Goal: Task Accomplishment & Management: Manage account settings

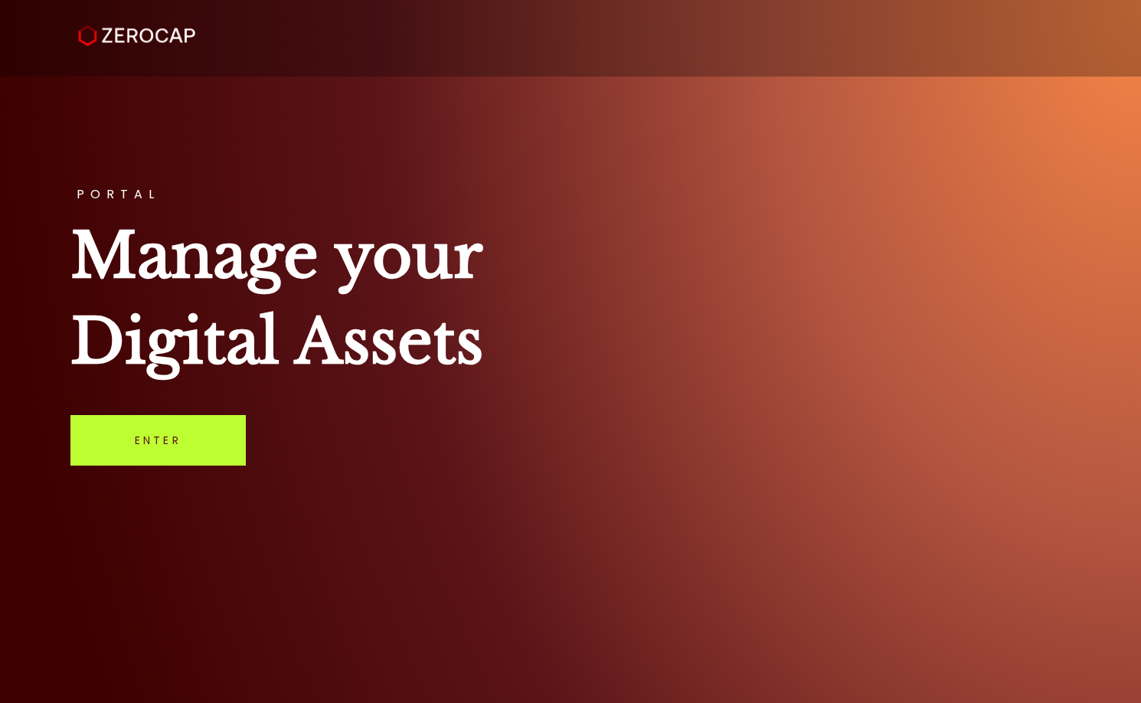
click at [158, 443] on link "Enter" at bounding box center [157, 440] width 175 height 51
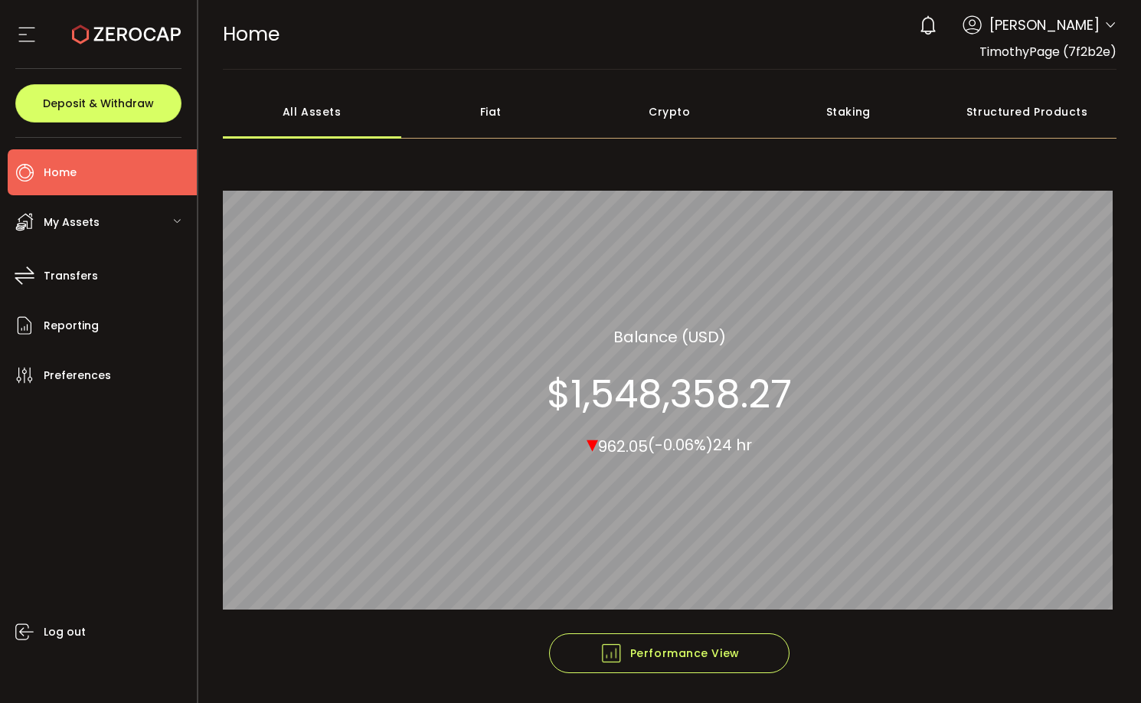
click at [73, 224] on span "My Assets" at bounding box center [72, 222] width 56 height 22
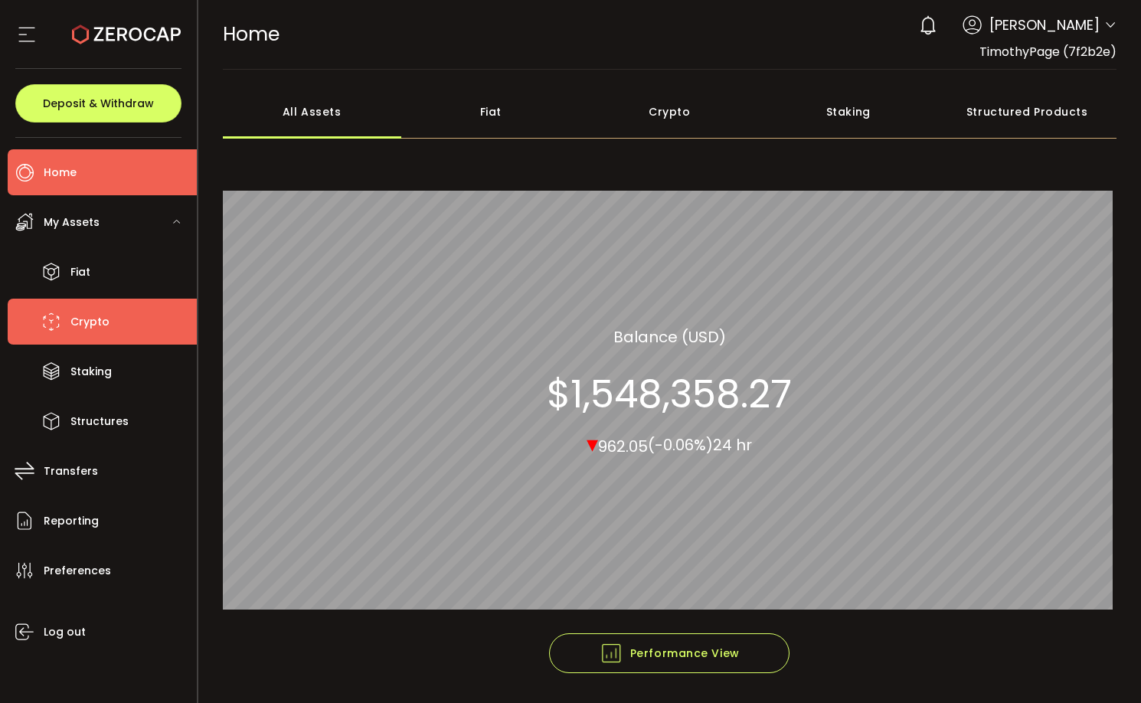
click at [97, 322] on span "Crypto" at bounding box center [89, 322] width 39 height 22
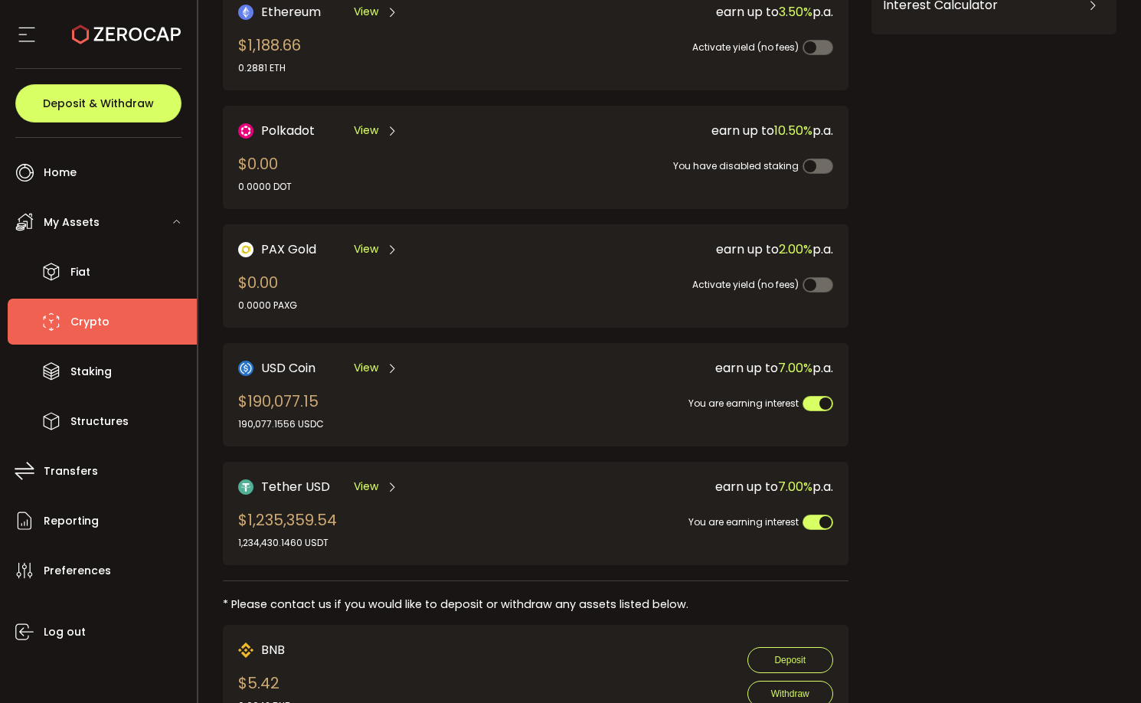
scroll to position [352, 0]
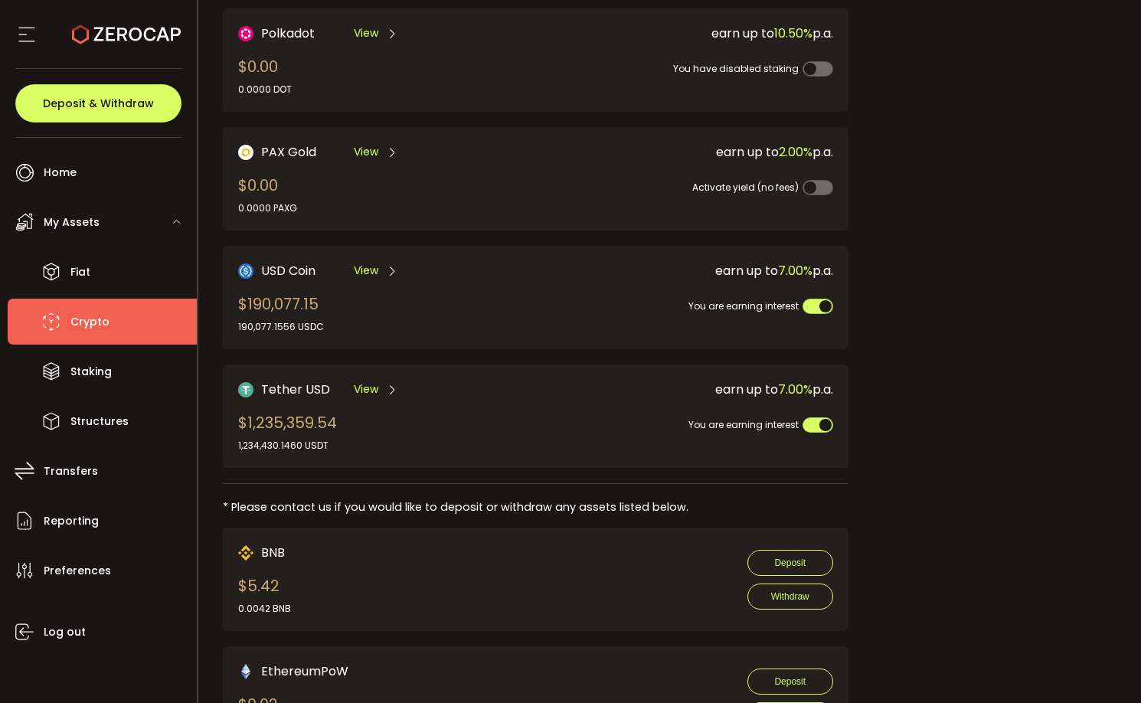
click at [292, 277] on span "USD Coin" at bounding box center [288, 270] width 54 height 19
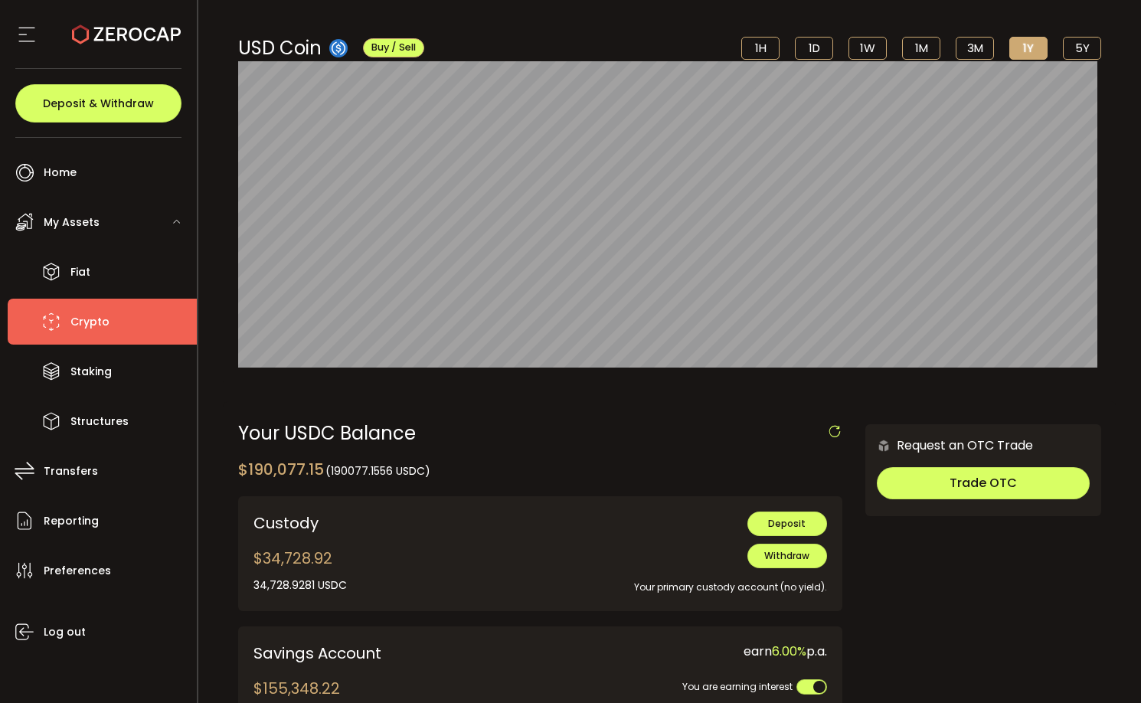
scroll to position [99, 0]
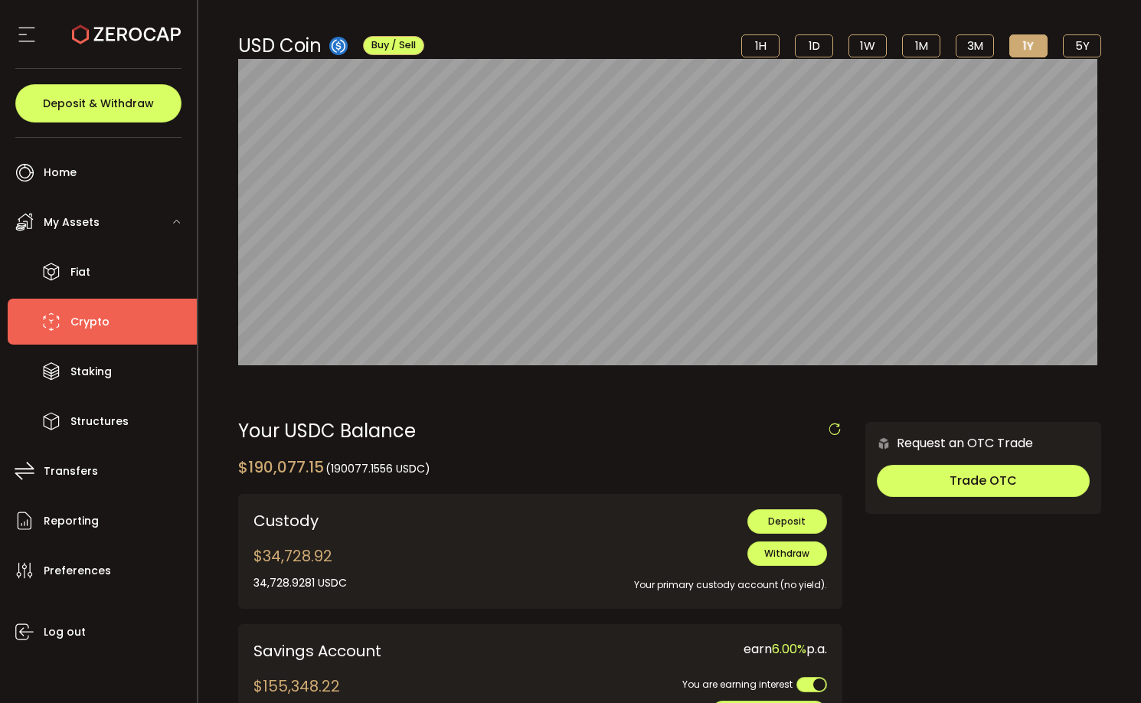
click at [81, 324] on span "Crypto" at bounding box center [89, 322] width 39 height 22
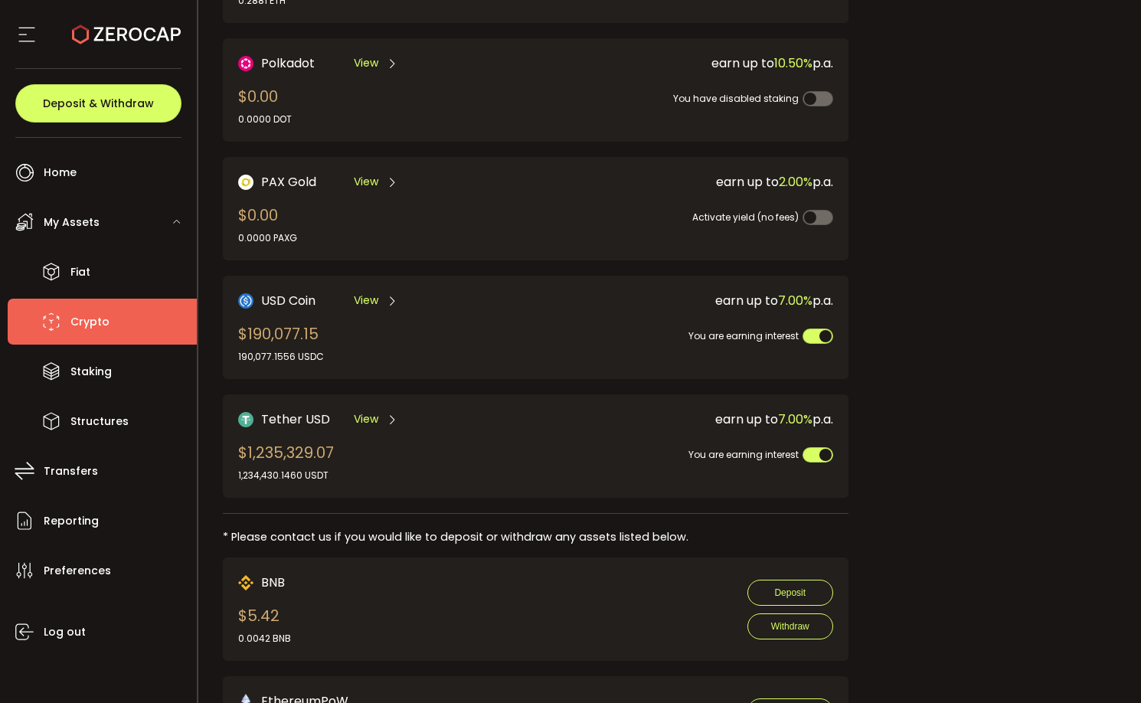
scroll to position [394, 0]
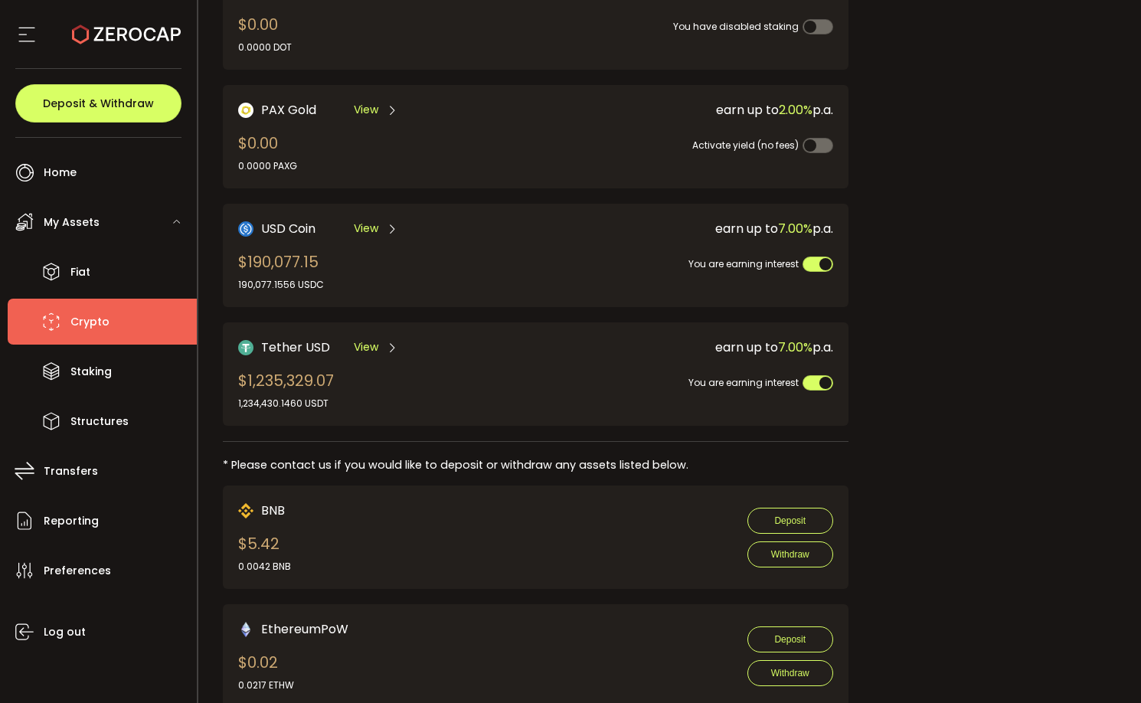
click at [363, 384] on div "Tether USD View $1,235,329.07 1,234,430.1460 USDT" at bounding box center [372, 374] width 268 height 73
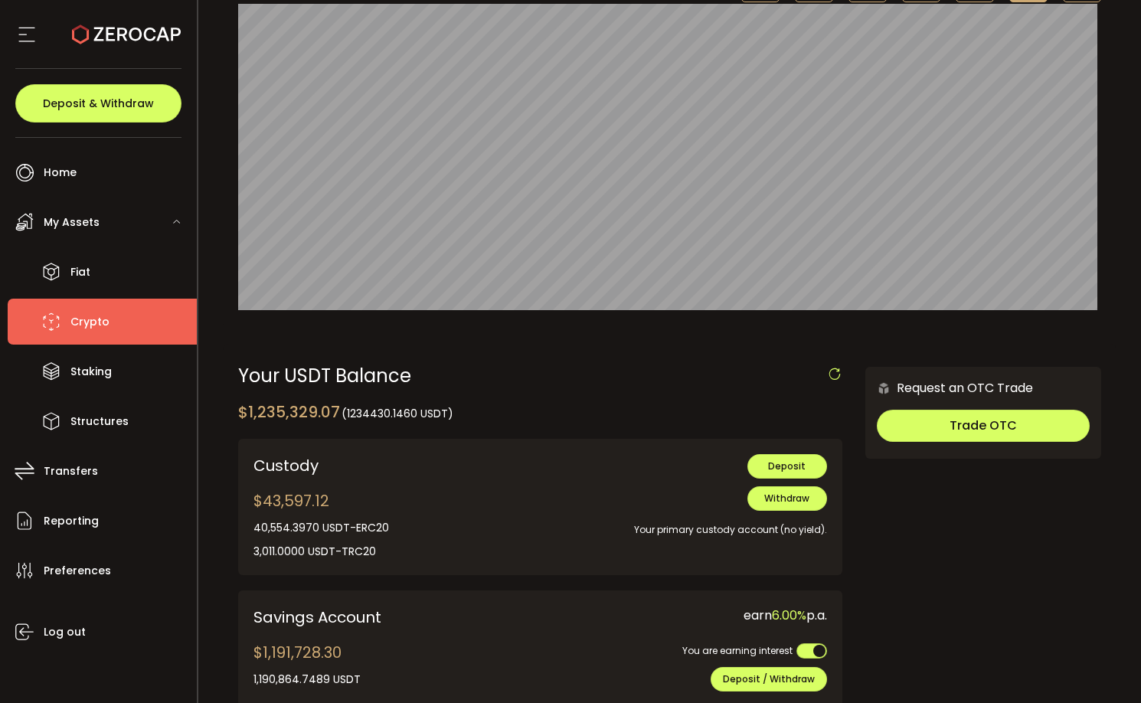
scroll to position [157, 0]
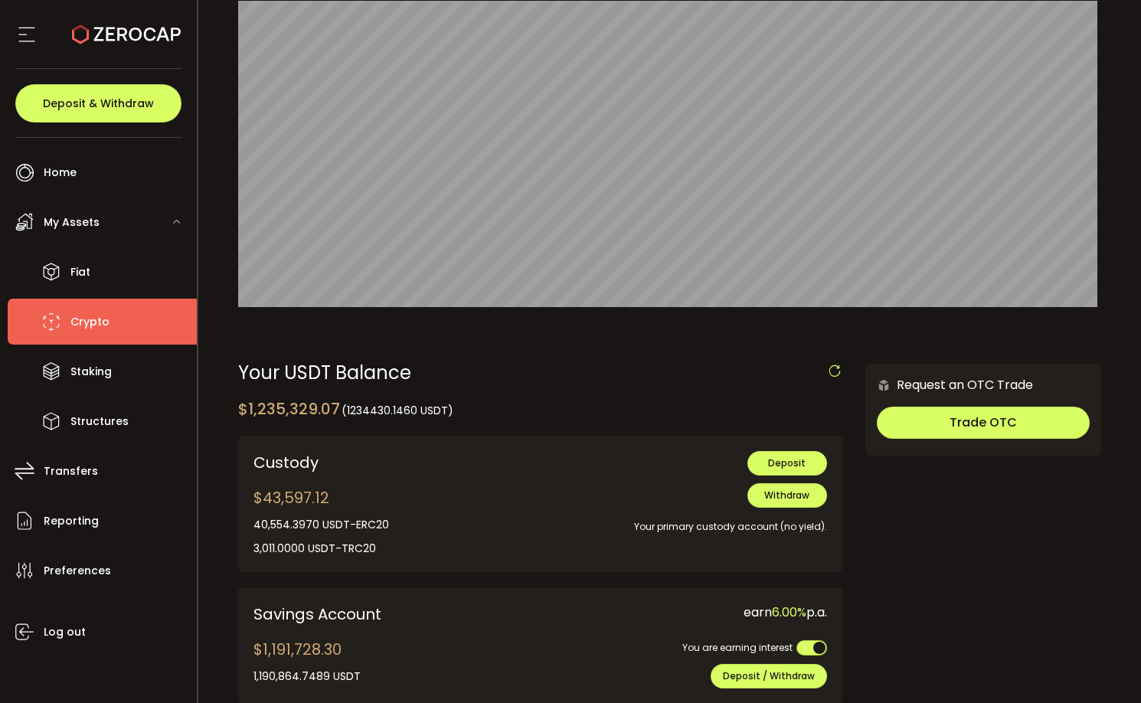
click at [93, 315] on span "Crypto" at bounding box center [89, 322] width 39 height 22
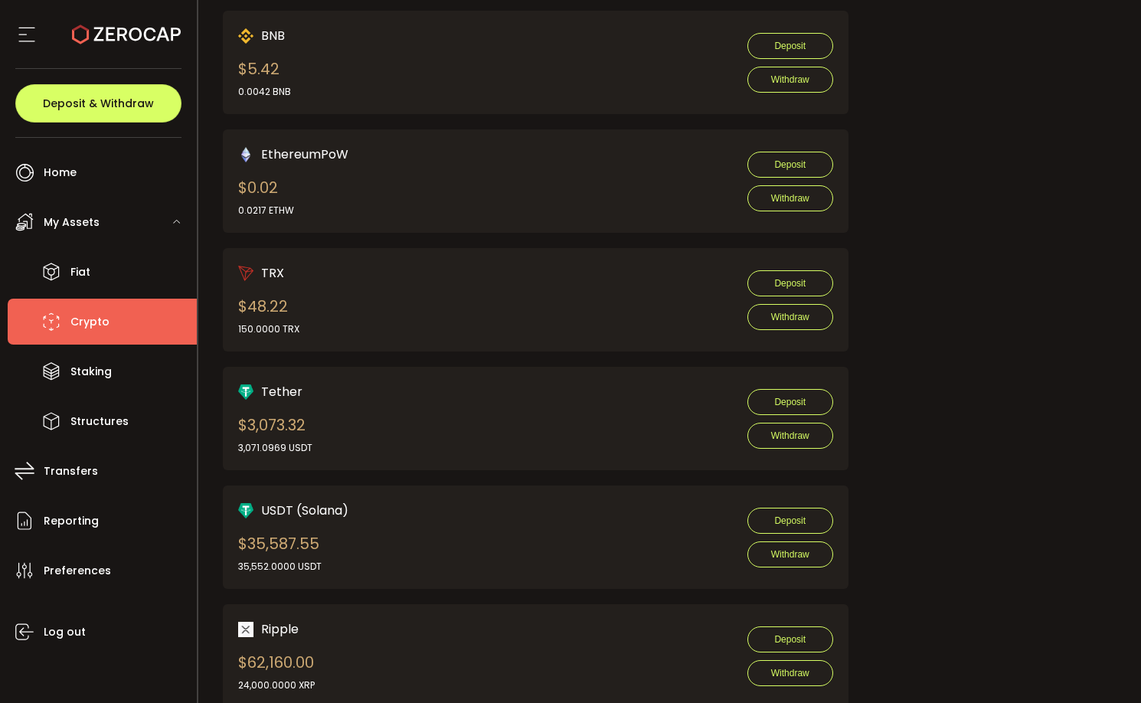
scroll to position [870, 0]
click at [318, 406] on div "Tether $3,073.32 3,071.0969 USDT Deposit Withdraw" at bounding box center [535, 417] width 595 height 73
click at [279, 424] on div "$3,073.32 3,071.0969 USDT" at bounding box center [275, 432] width 74 height 41
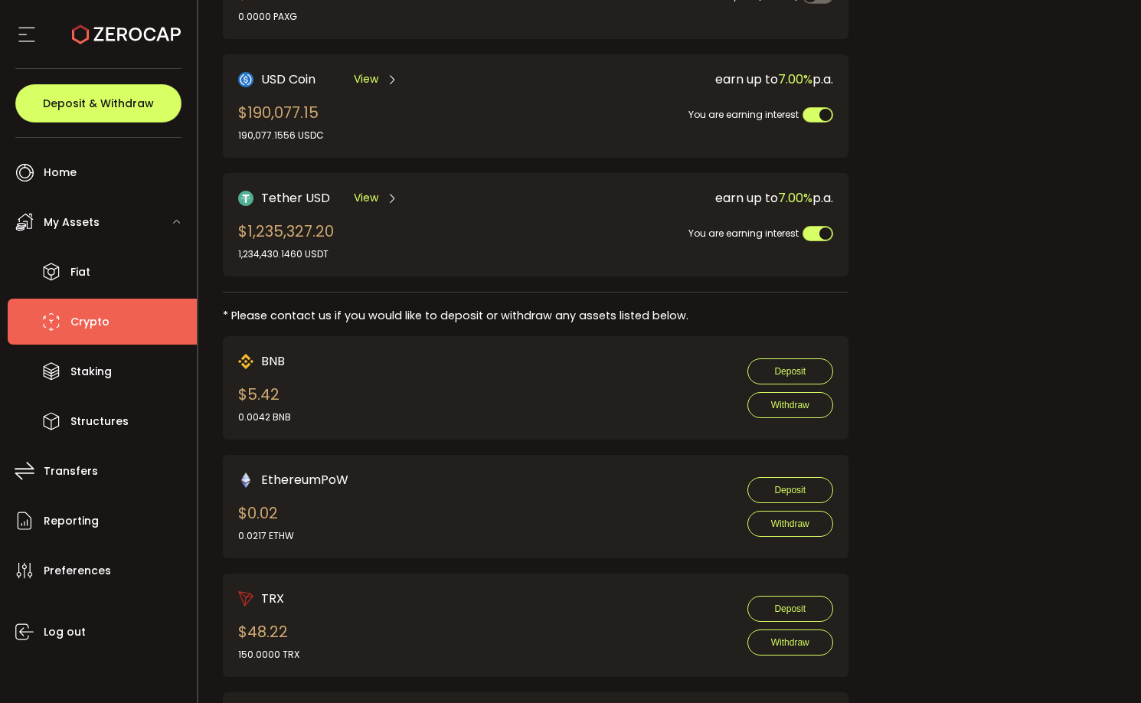
scroll to position [531, 0]
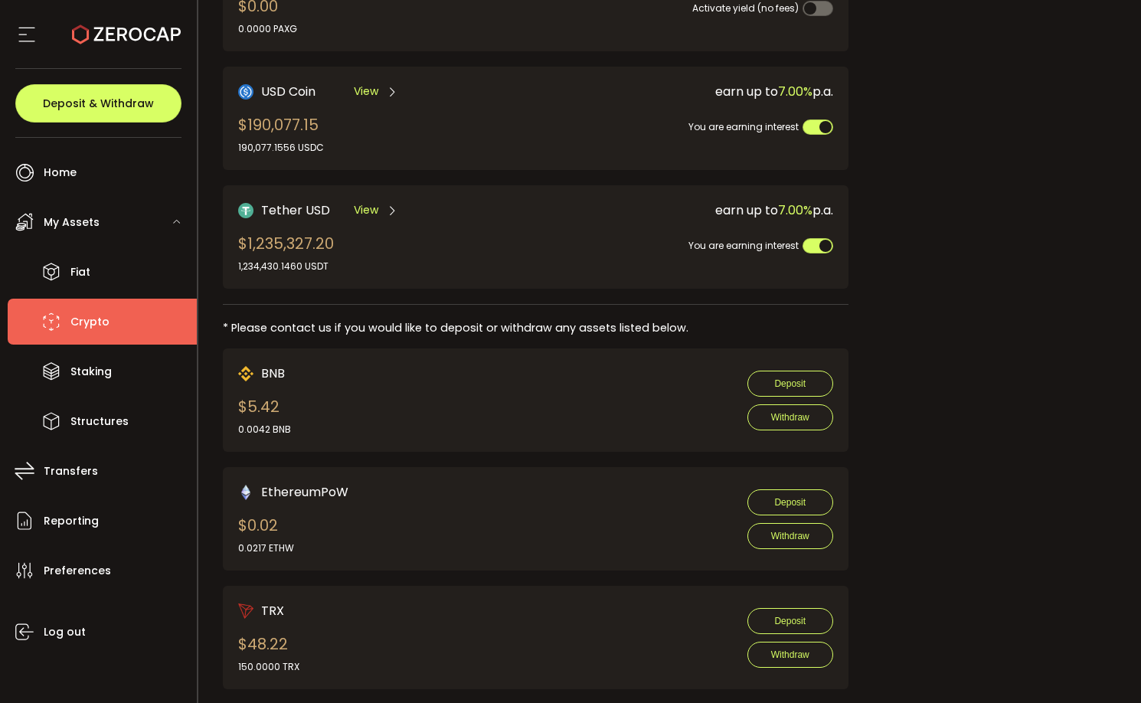
click at [287, 209] on span "Tether USD" at bounding box center [295, 210] width 69 height 19
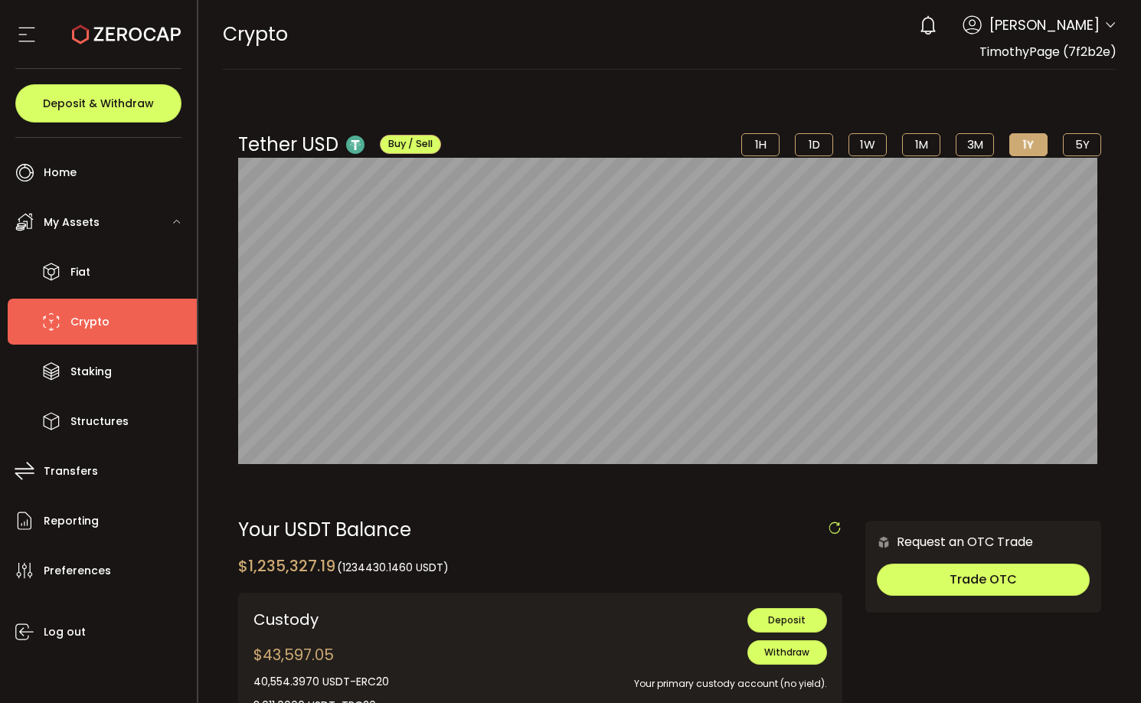
click at [86, 320] on span "Crypto" at bounding box center [89, 322] width 39 height 22
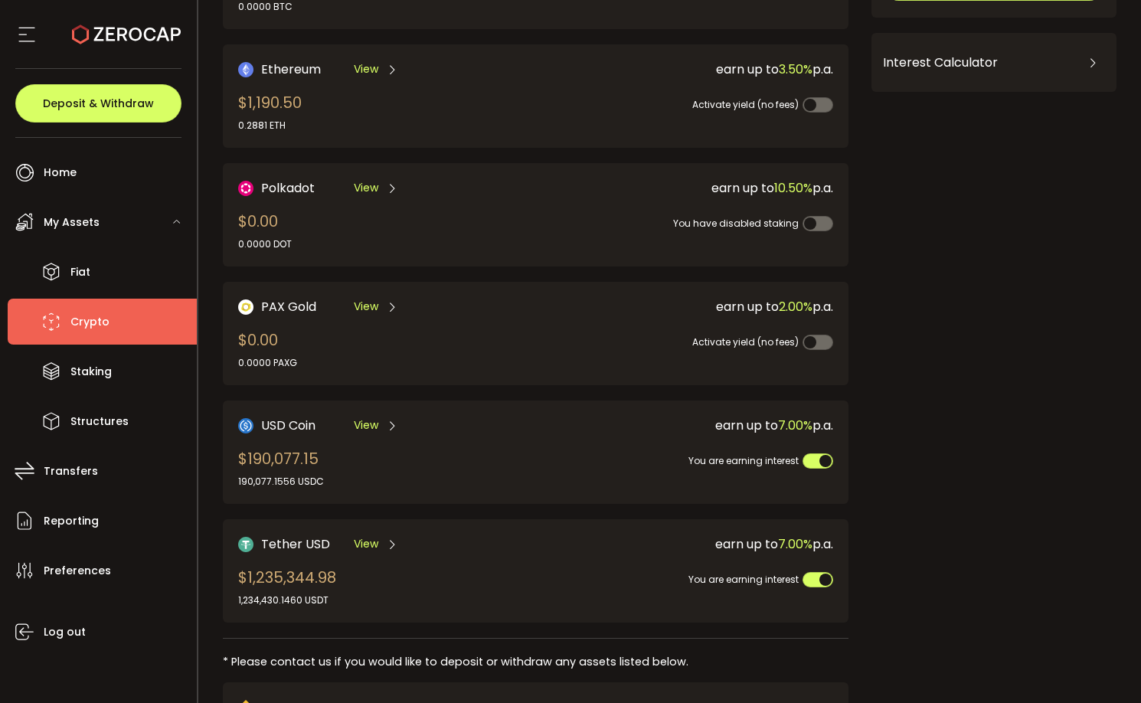
scroll to position [209, 0]
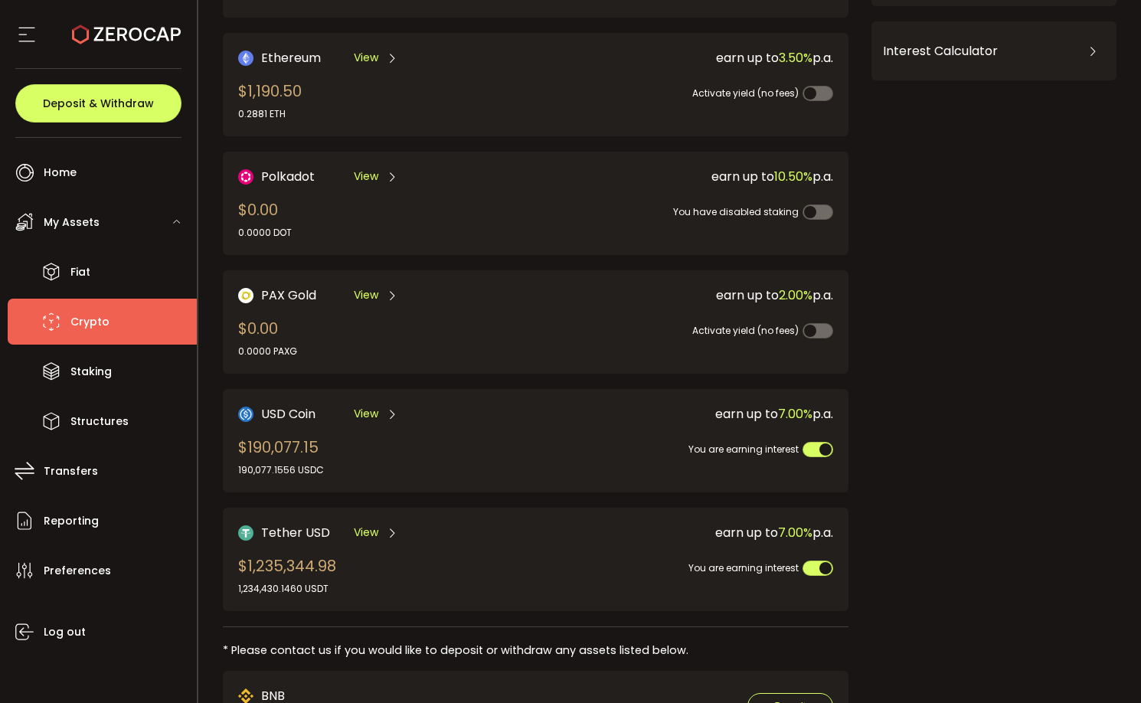
click at [319, 419] on div "USD Coin View" at bounding box center [372, 413] width 268 height 19
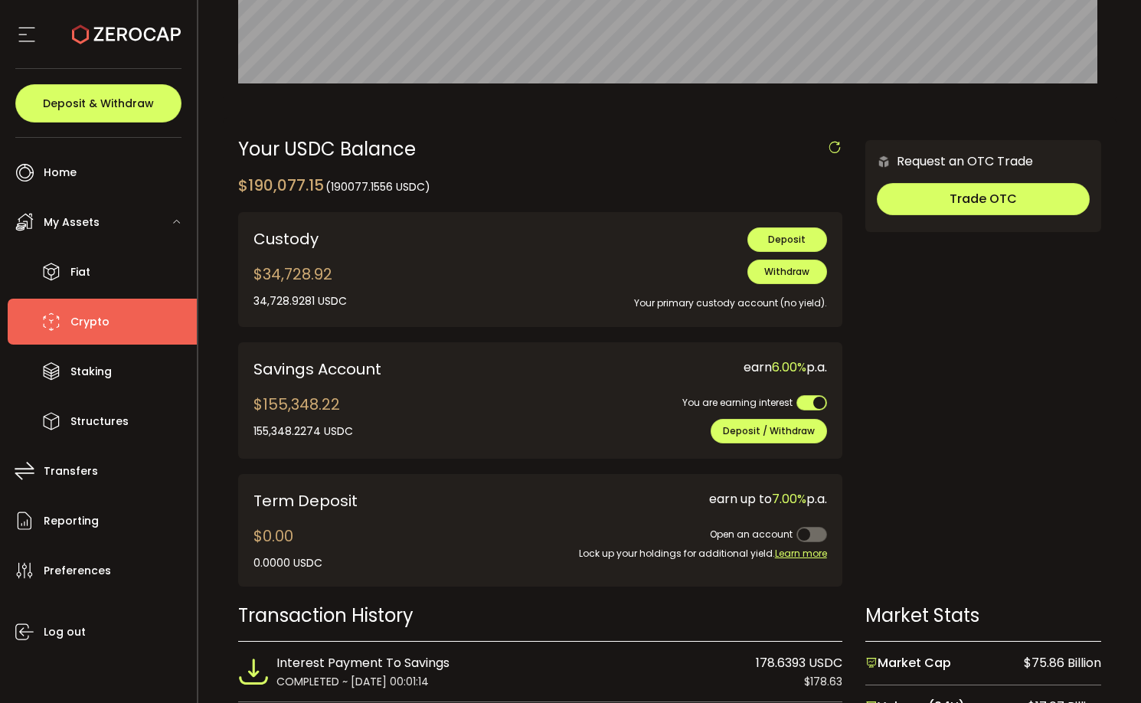
scroll to position [382, 0]
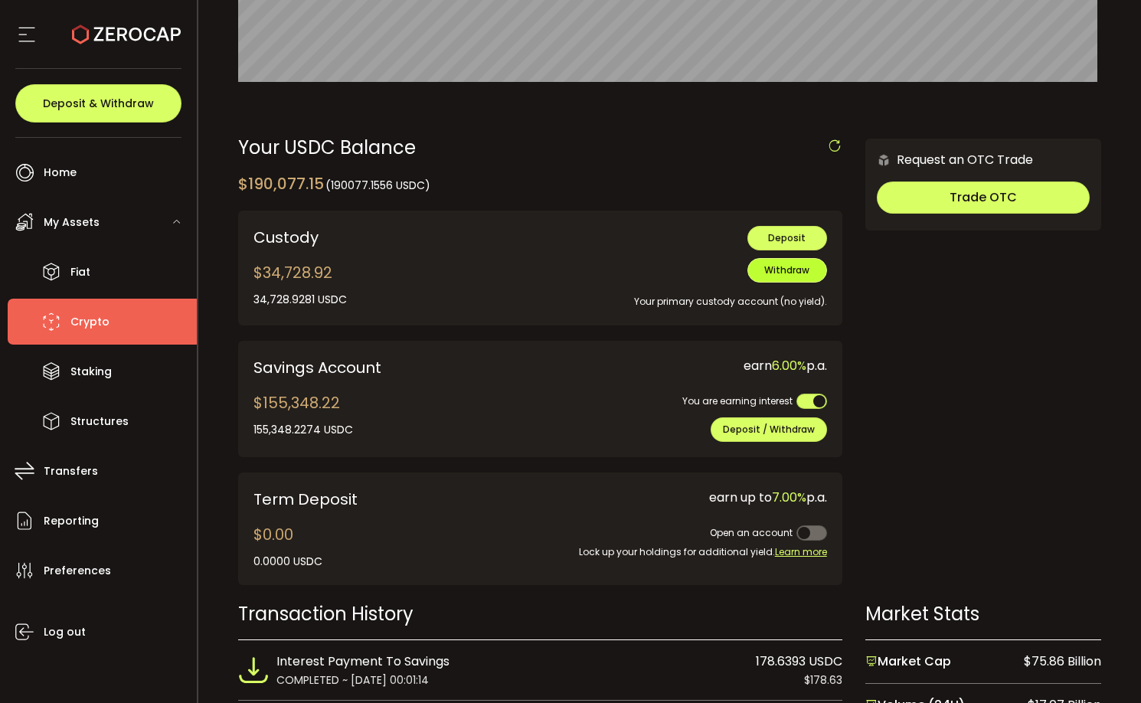
click at [785, 269] on span "Withdraw" at bounding box center [786, 269] width 45 height 13
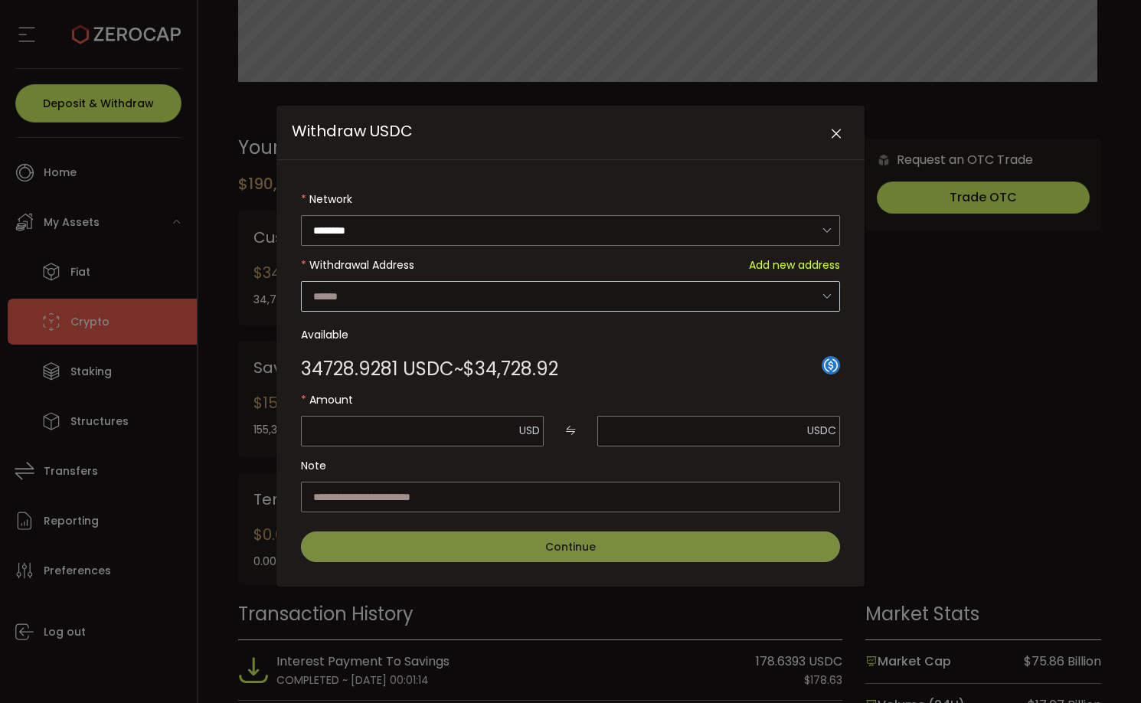
click at [828, 296] on icon "Withdraw USDC" at bounding box center [826, 295] width 19 height 31
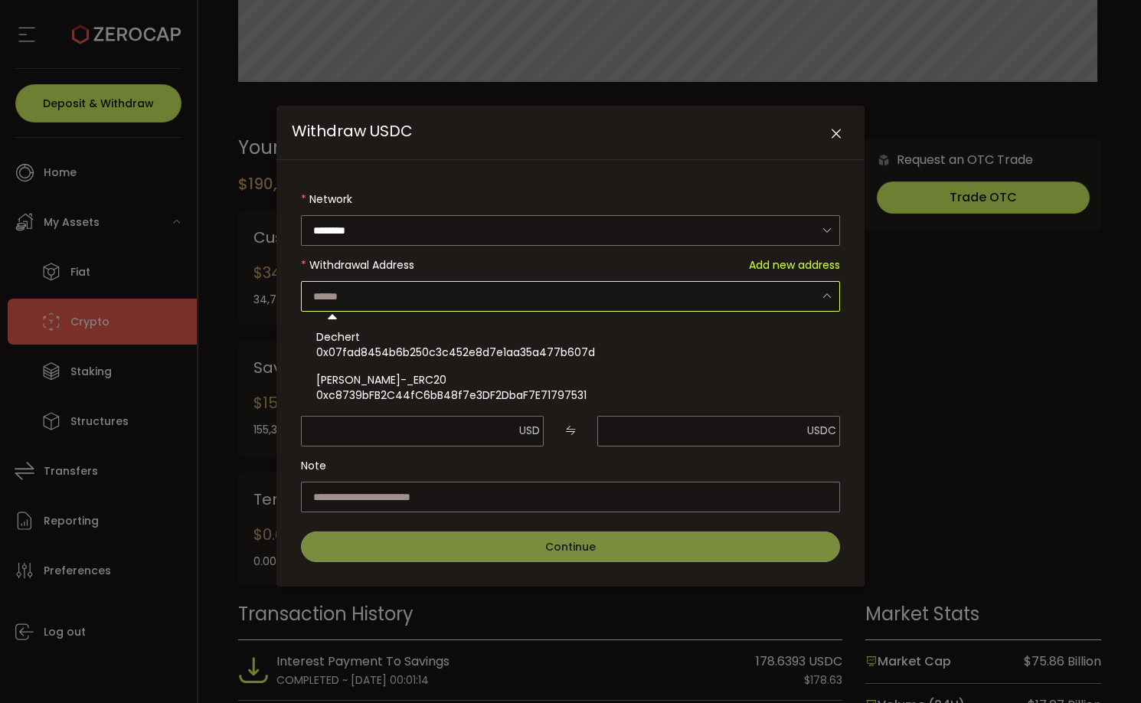
click at [828, 296] on icon "Withdraw USDC" at bounding box center [826, 295] width 19 height 31
click at [894, 305] on div "Withdraw USDC Network ******** Ethereum Withdrawal Address Add new address Avai…" at bounding box center [570, 351] width 1141 height 703
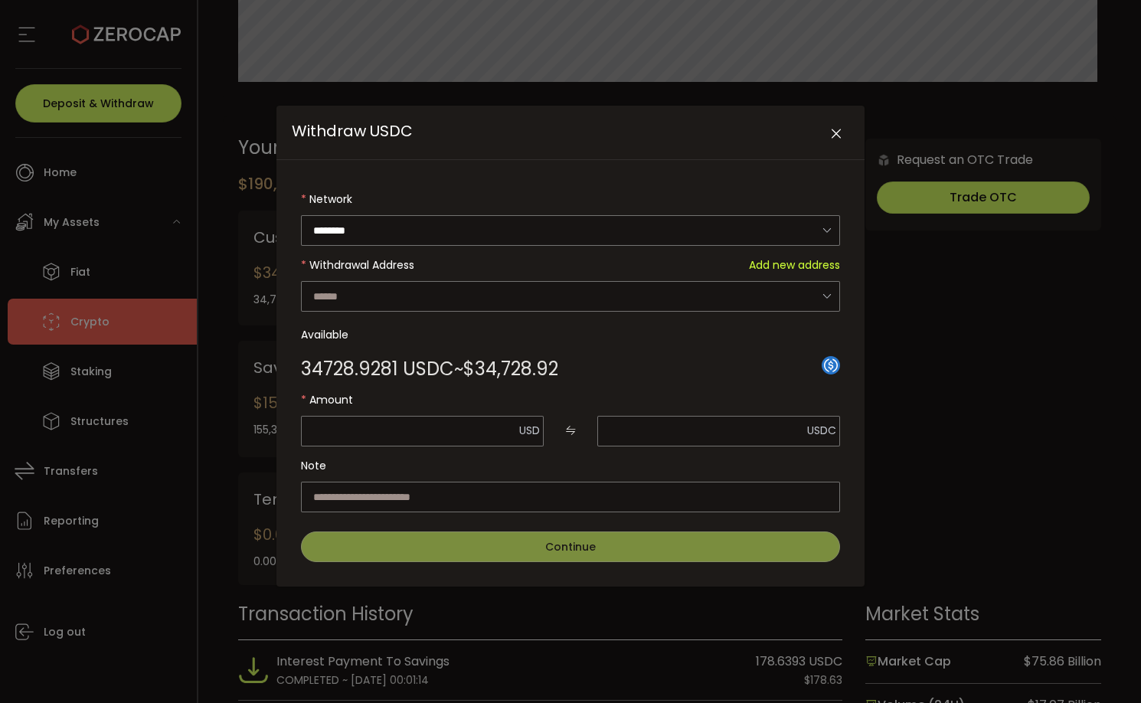
click at [836, 134] on icon "Close" at bounding box center [835, 133] width 15 height 15
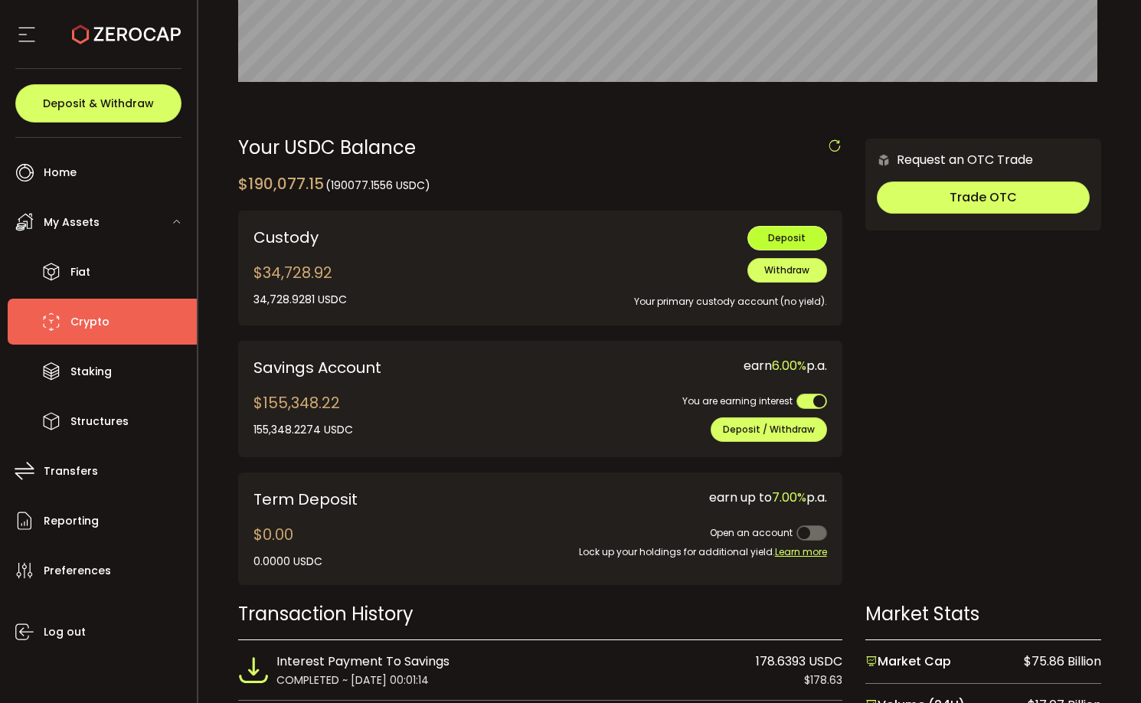
click at [785, 236] on span "Deposit" at bounding box center [787, 237] width 38 height 13
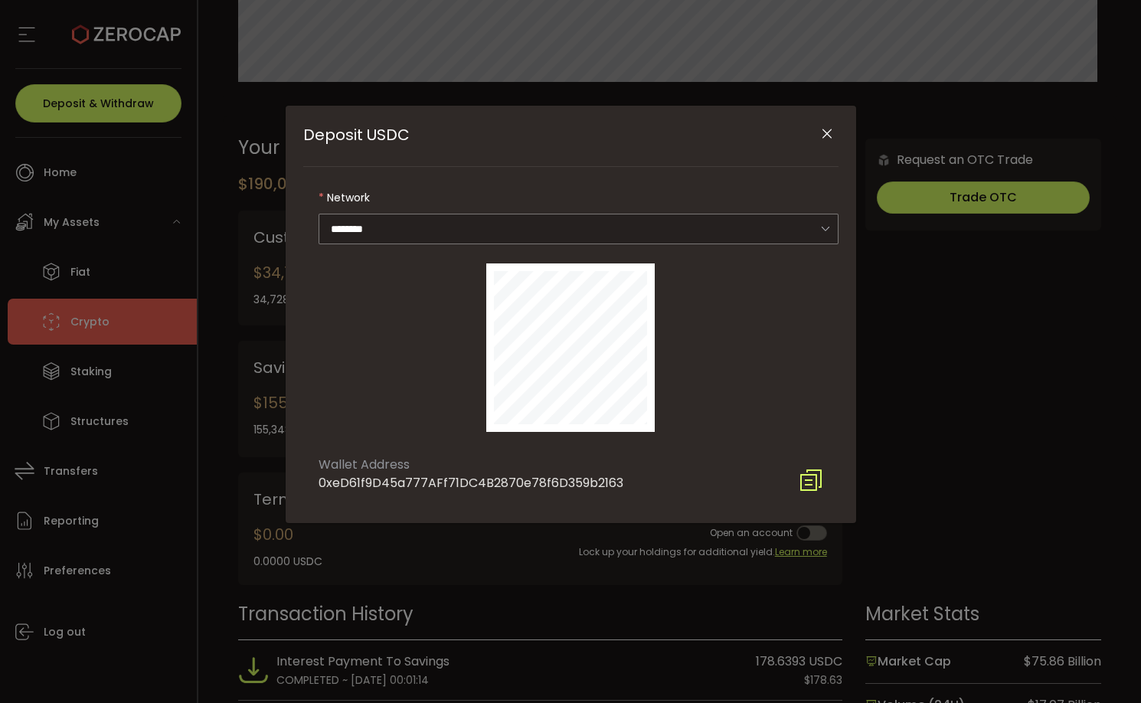
click at [827, 132] on icon "Close" at bounding box center [826, 133] width 15 height 15
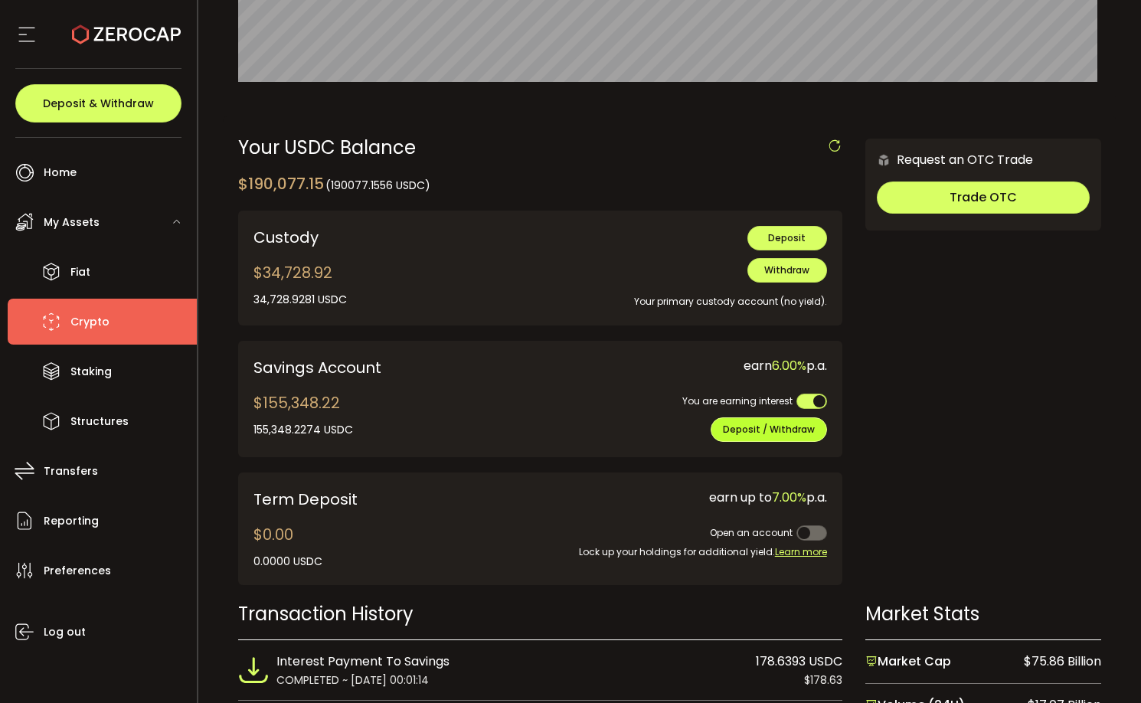
click at [764, 430] on span "Deposit / Withdraw" at bounding box center [769, 429] width 92 height 13
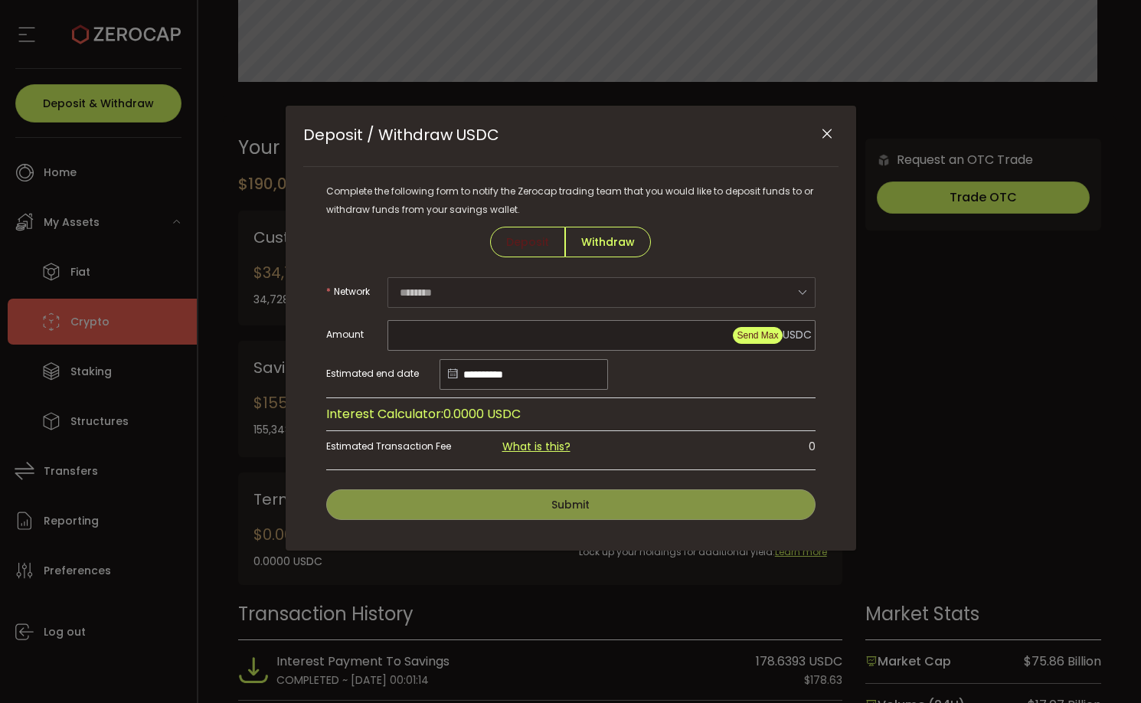
click at [751, 338] on span "Send Max" at bounding box center [757, 335] width 41 height 11
type input "**********"
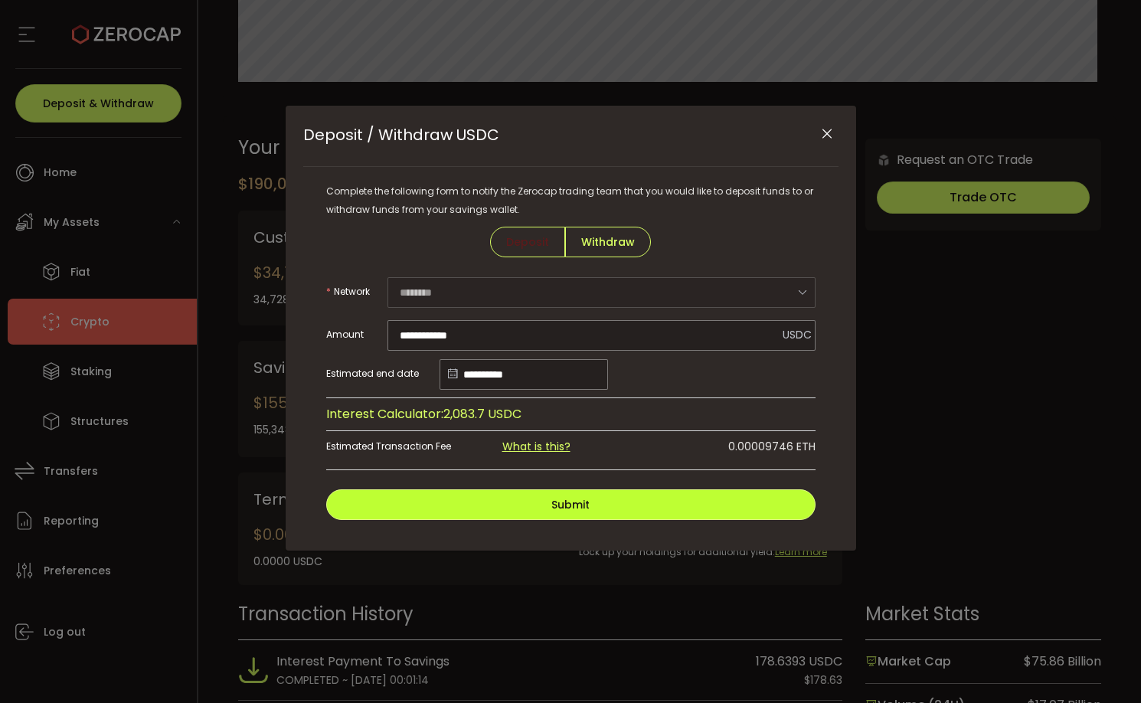
click at [575, 502] on span "Submit" at bounding box center [570, 504] width 38 height 15
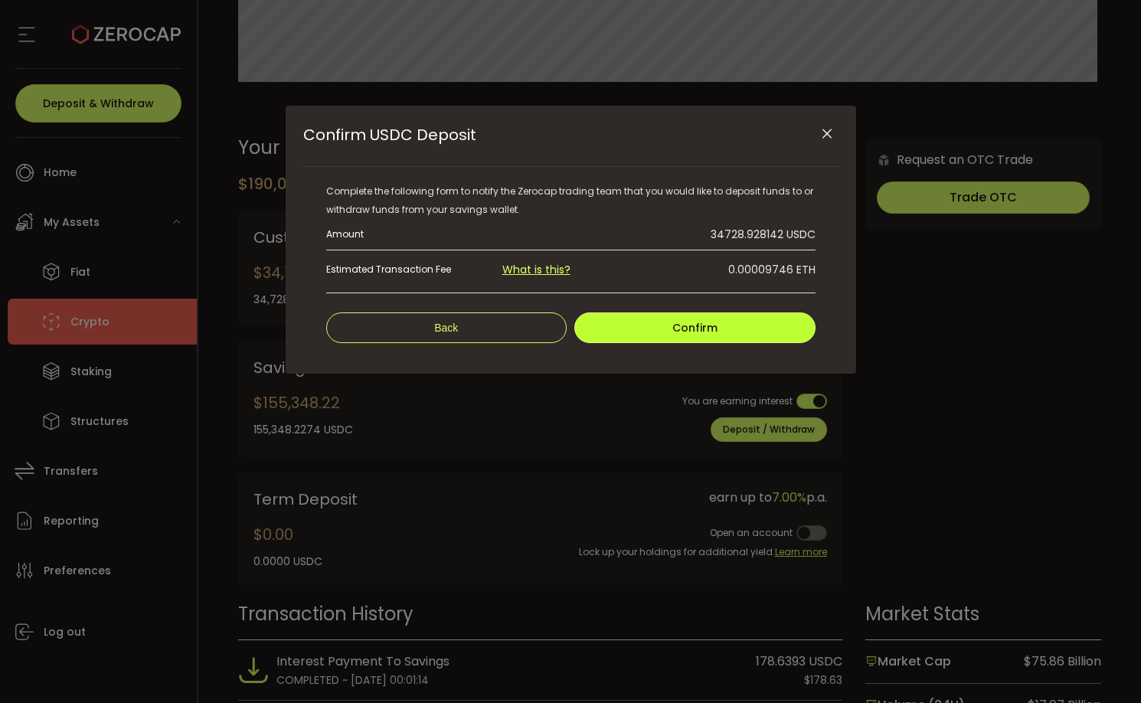
click at [691, 328] on span "Confirm" at bounding box center [694, 327] width 45 height 15
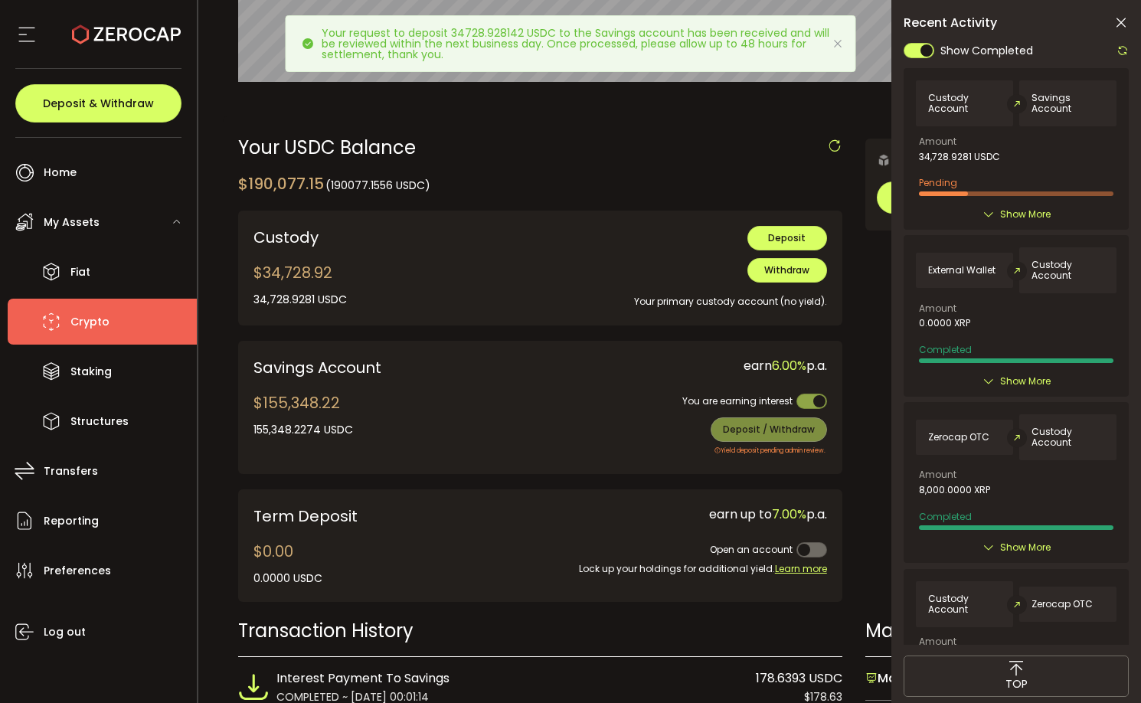
click at [835, 46] on icon at bounding box center [837, 44] width 12 height 12
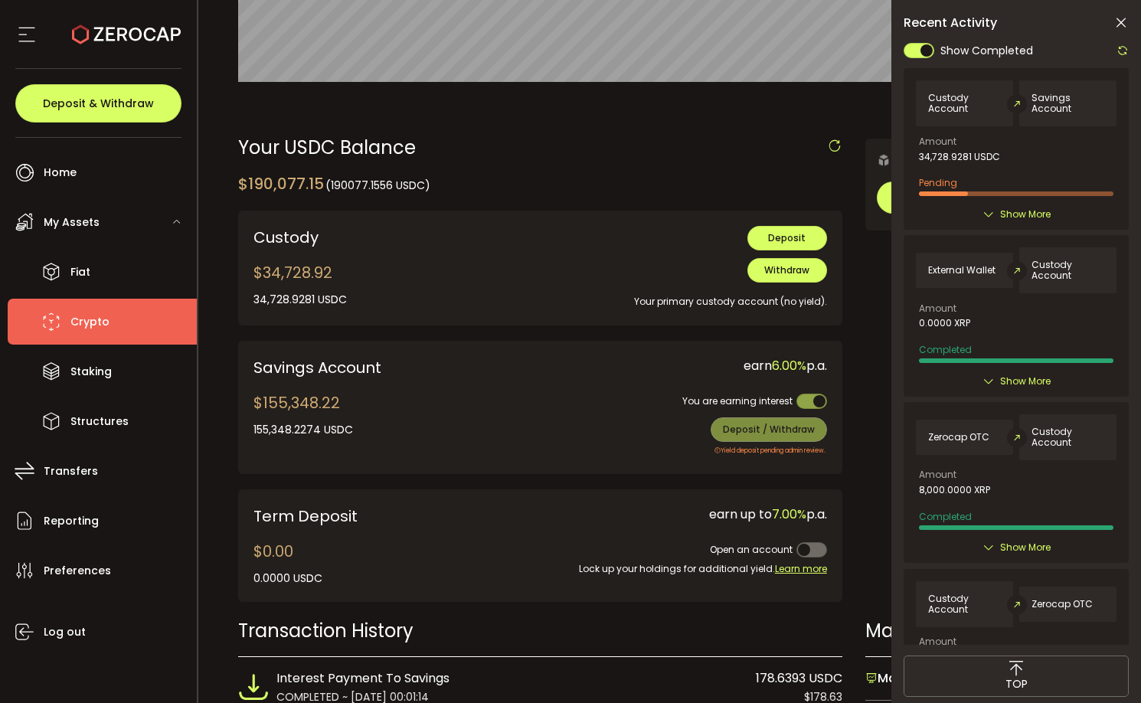
click at [88, 321] on span "Crypto" at bounding box center [89, 322] width 39 height 22
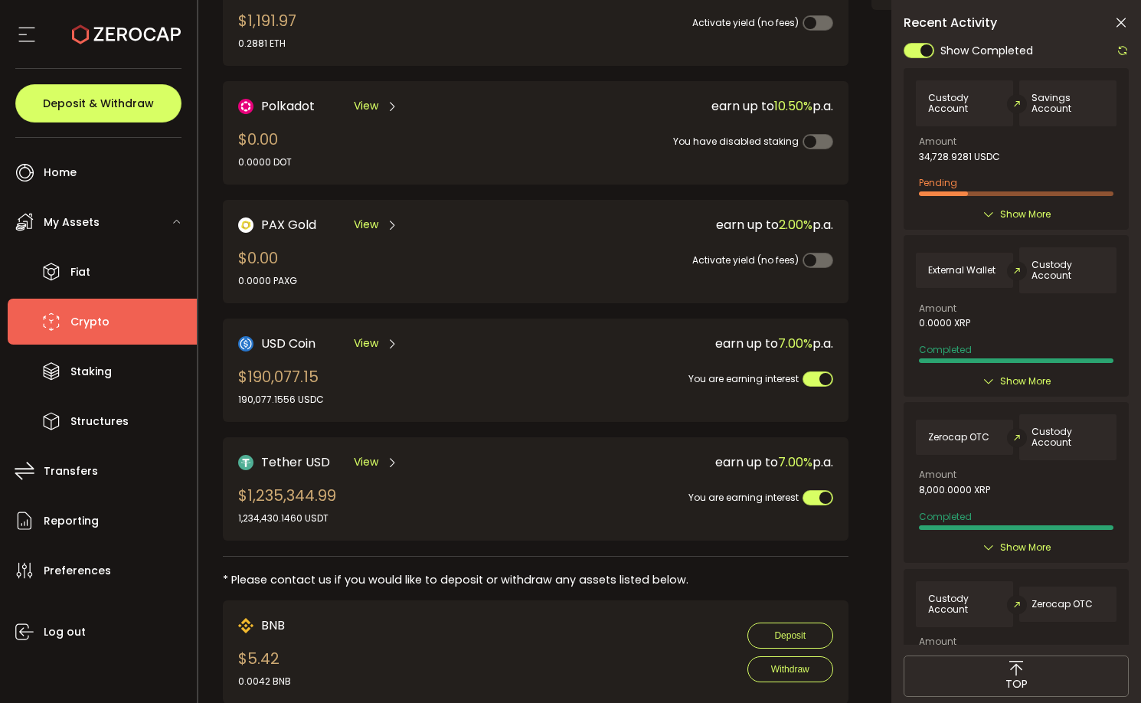
scroll to position [287, 0]
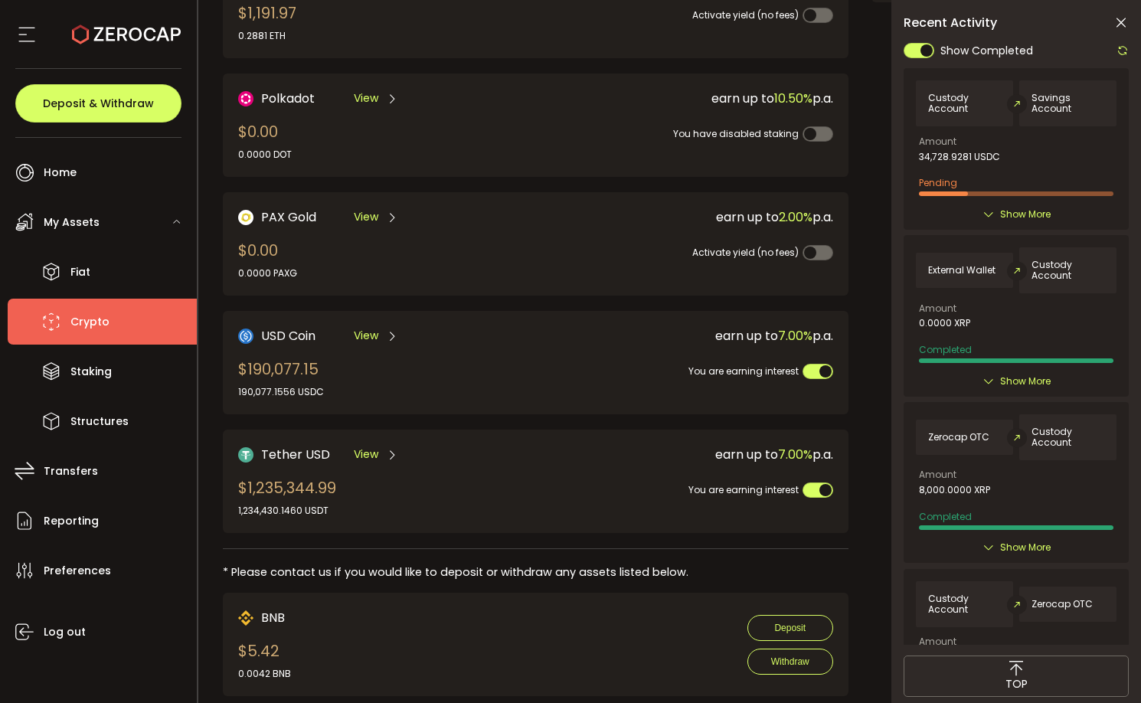
click at [290, 454] on span "Tether USD" at bounding box center [295, 454] width 69 height 19
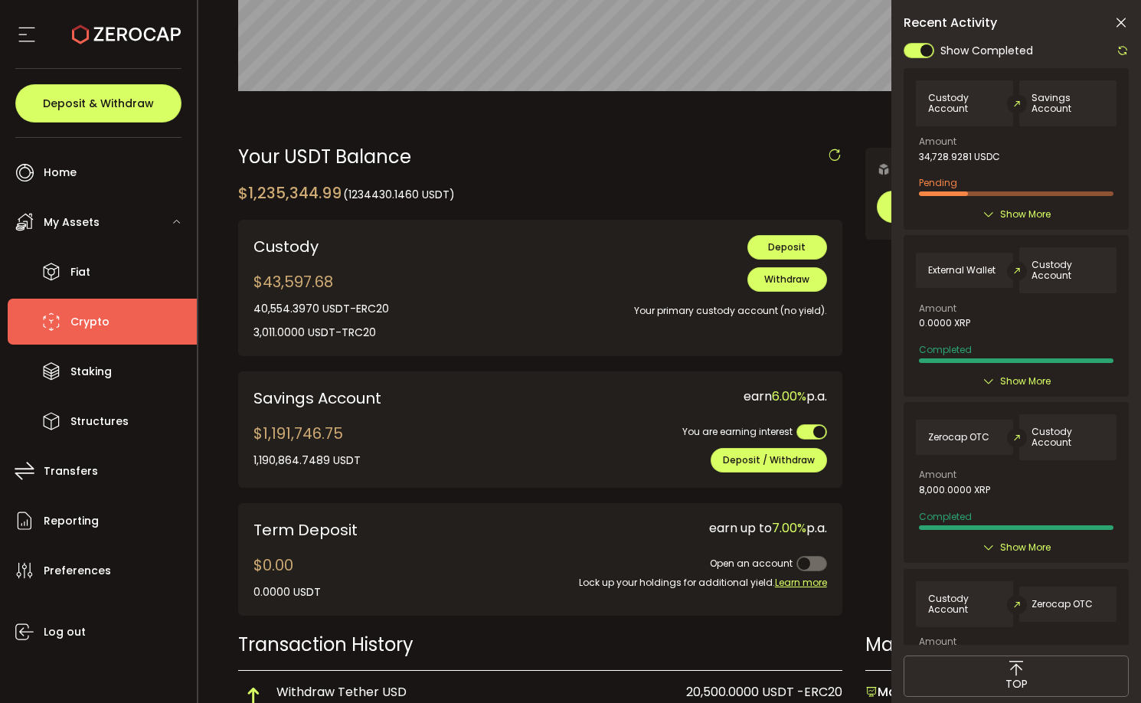
scroll to position [374, 0]
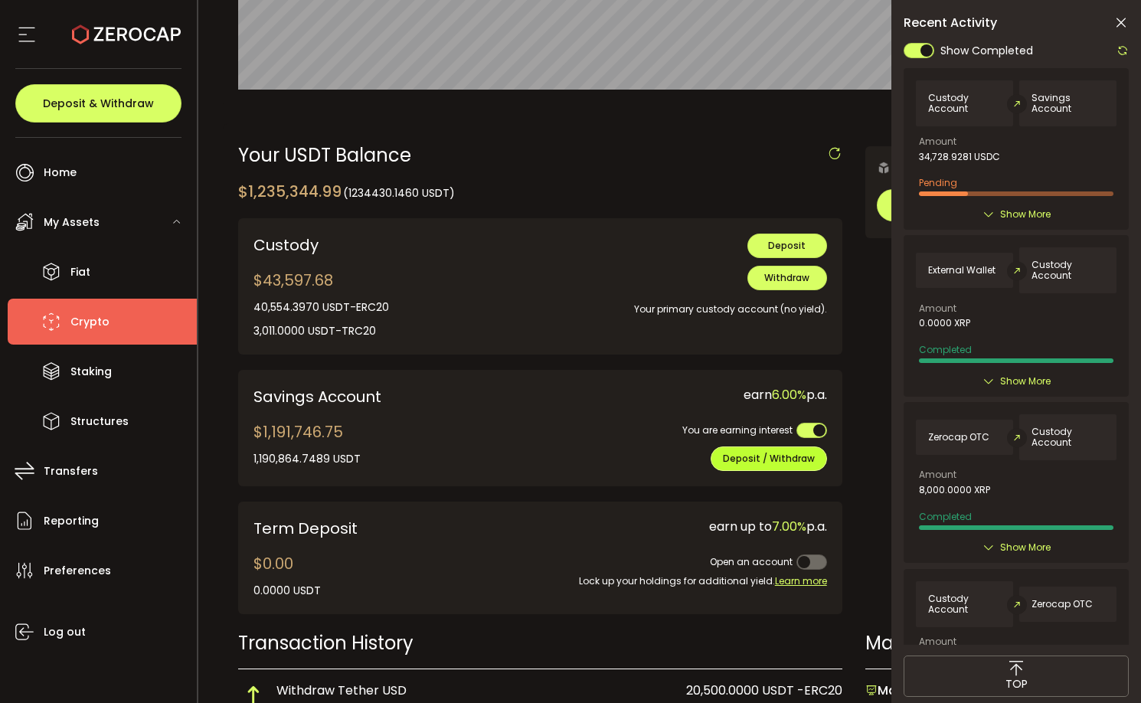
click at [756, 459] on span "Deposit / Withdraw" at bounding box center [769, 458] width 92 height 13
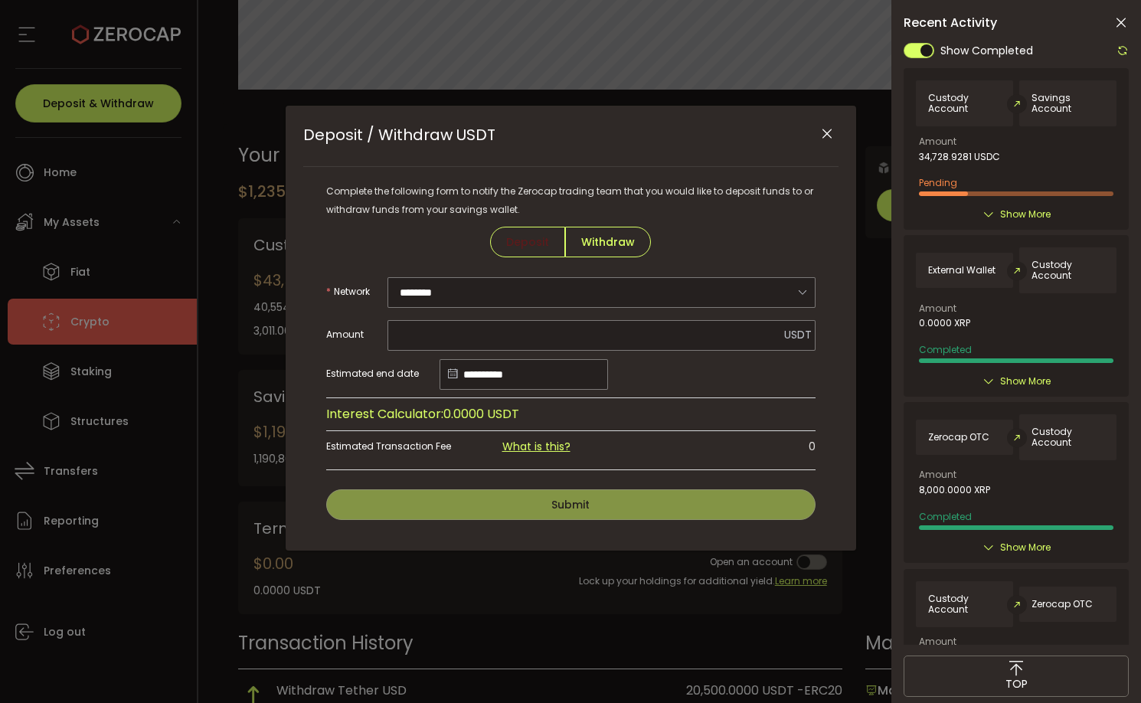
click at [826, 136] on icon "Close" at bounding box center [826, 133] width 15 height 15
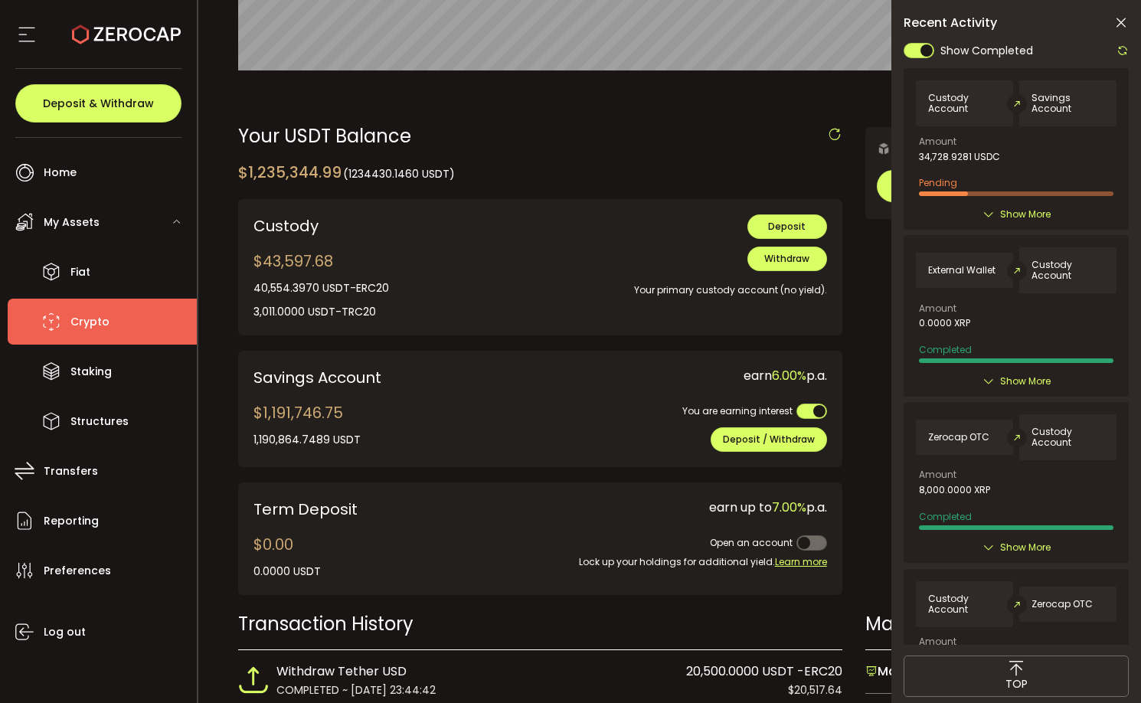
scroll to position [403, 0]
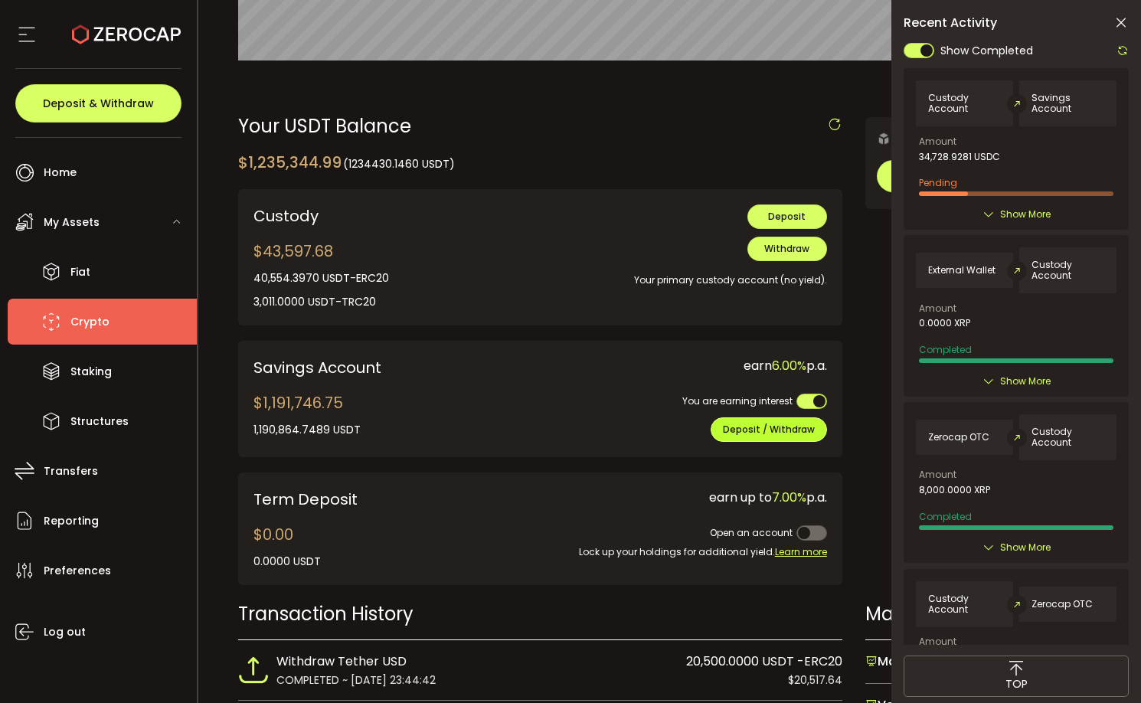
click at [746, 430] on span "Deposit / Withdraw" at bounding box center [769, 429] width 92 height 13
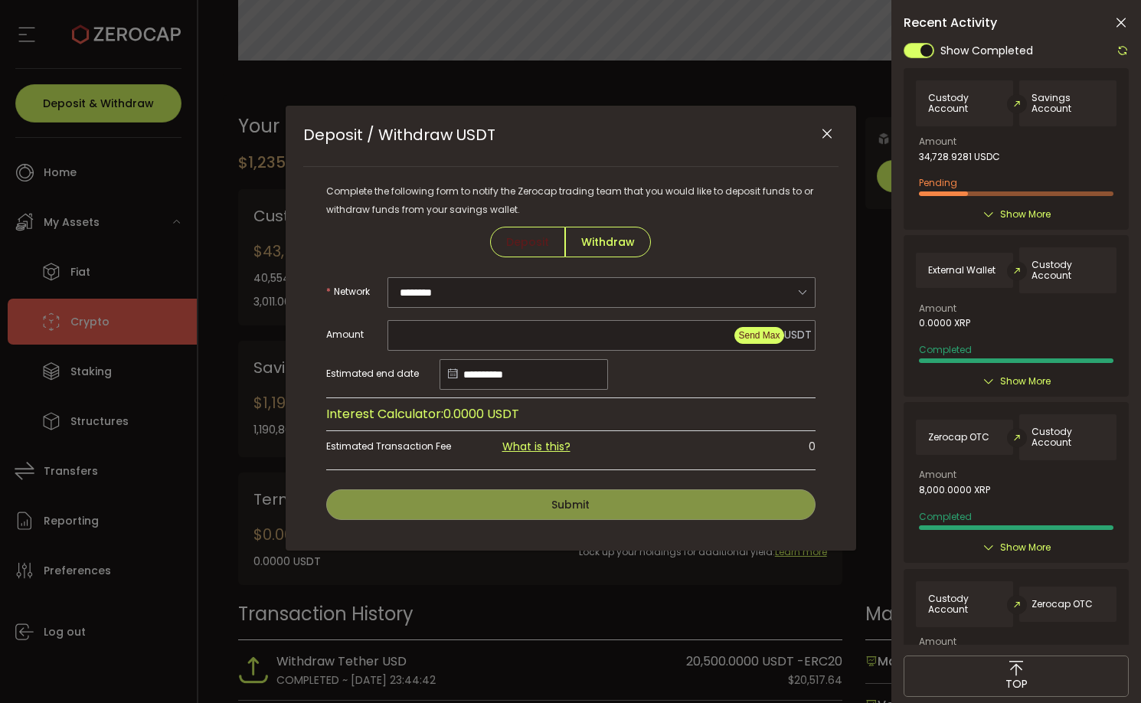
click at [763, 335] on span "Send Max" at bounding box center [758, 335] width 41 height 11
type input "**********"
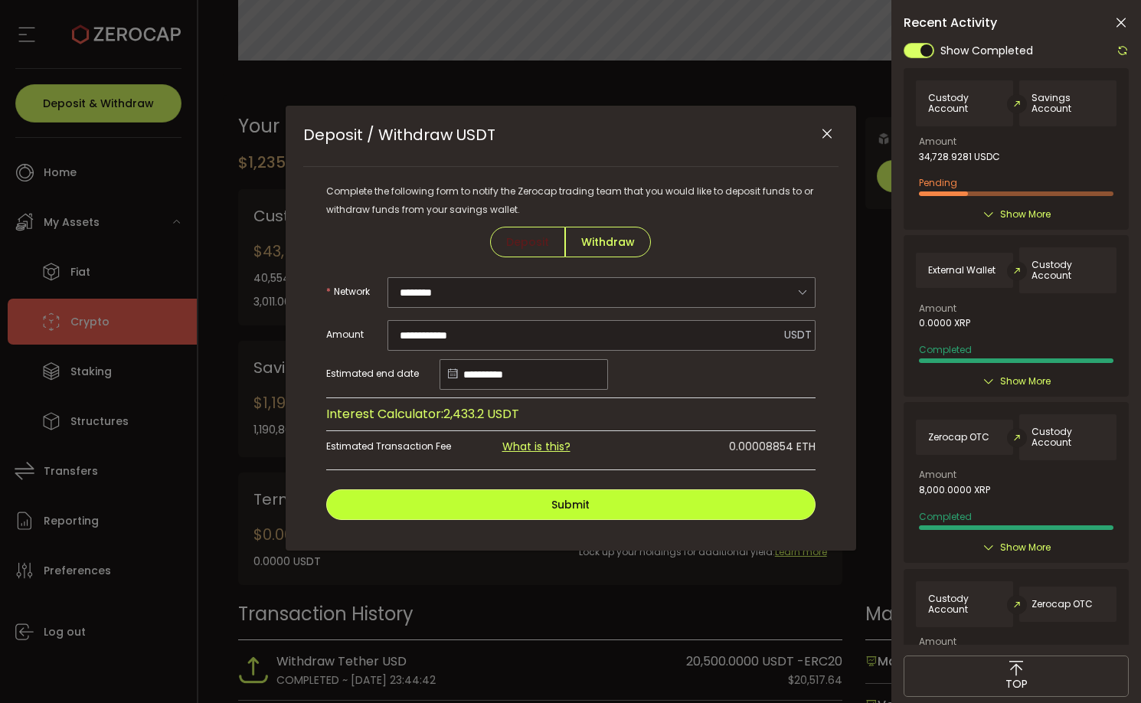
click at [570, 502] on span "Submit" at bounding box center [570, 504] width 38 height 15
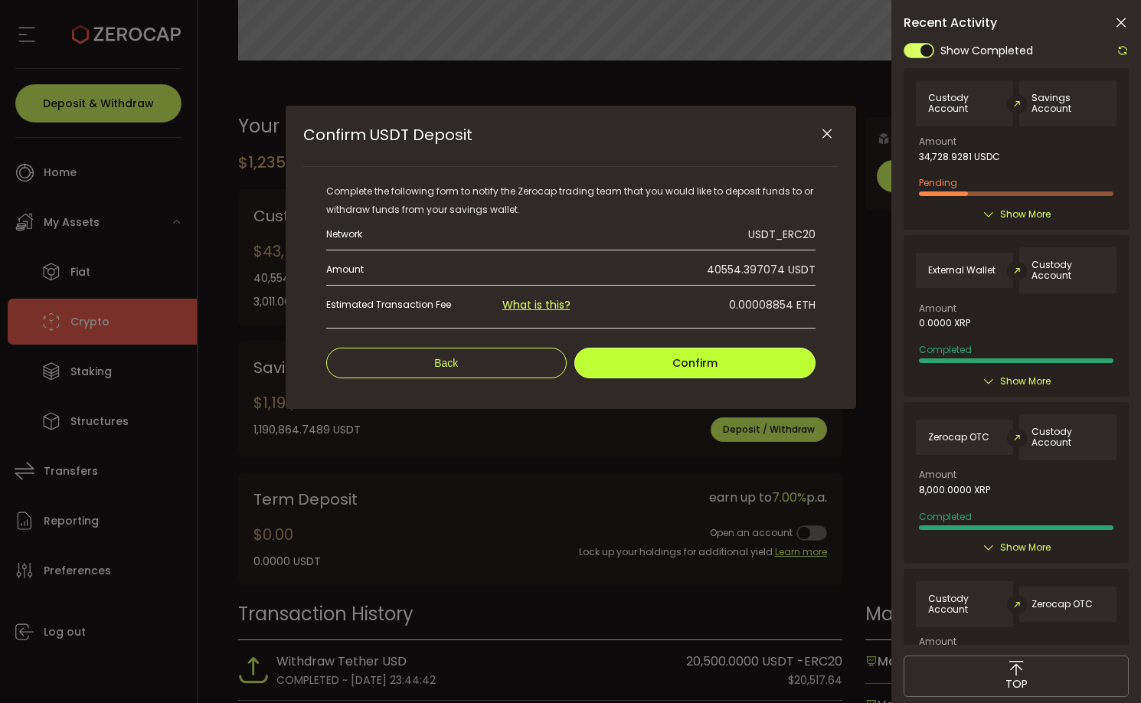
click at [700, 362] on span "Confirm" at bounding box center [694, 362] width 45 height 15
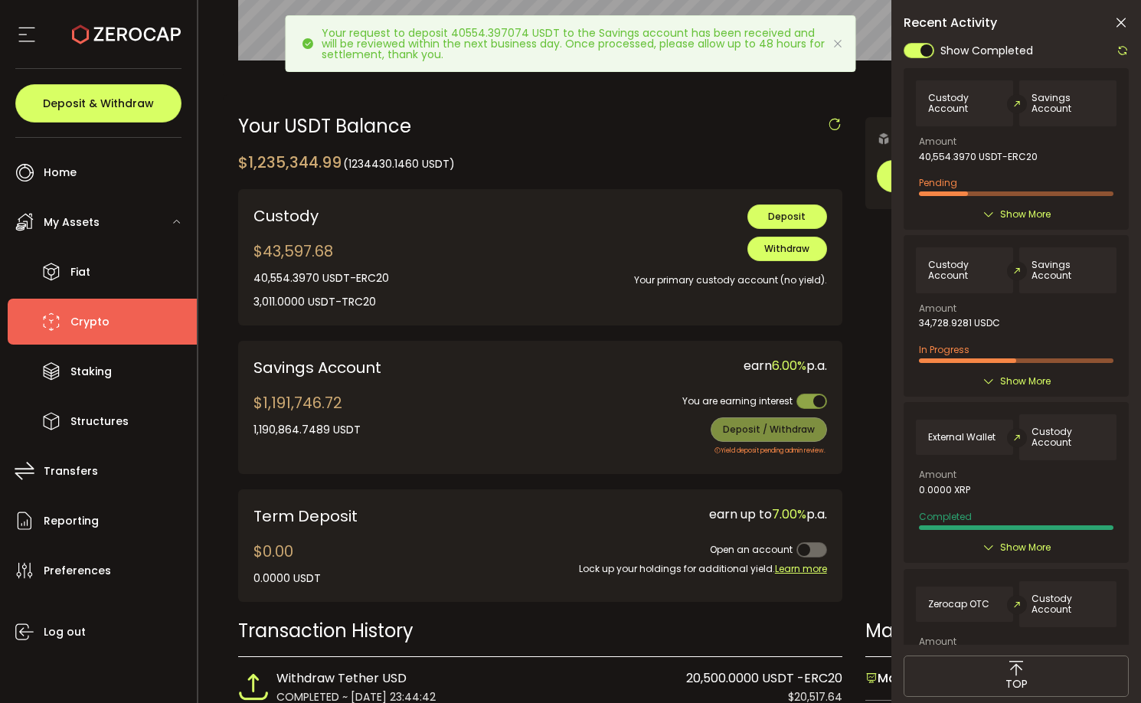
click at [834, 43] on icon at bounding box center [837, 44] width 12 height 12
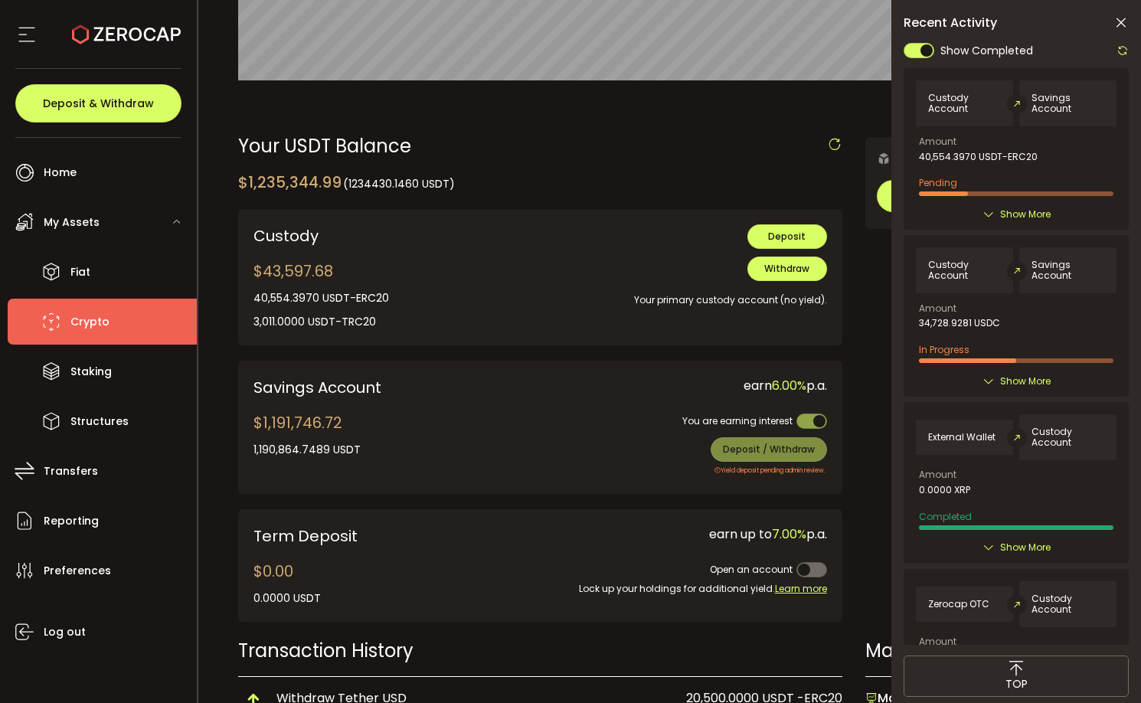
scroll to position [374, 0]
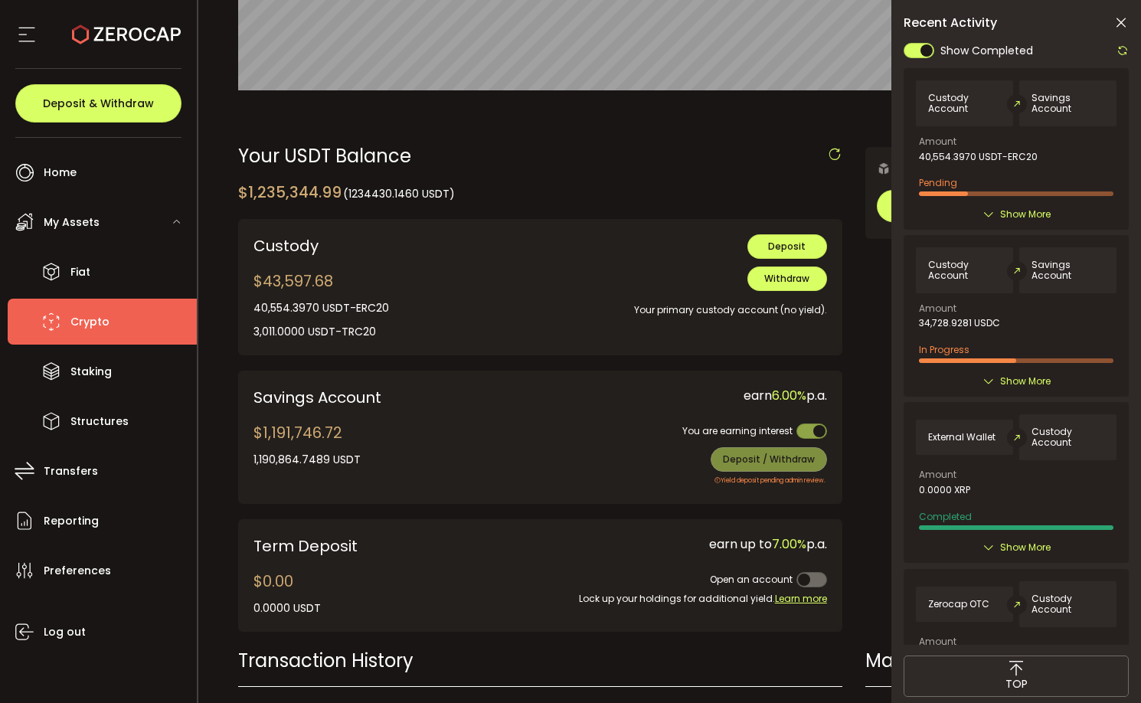
click at [91, 323] on span "Crypto" at bounding box center [89, 322] width 39 height 22
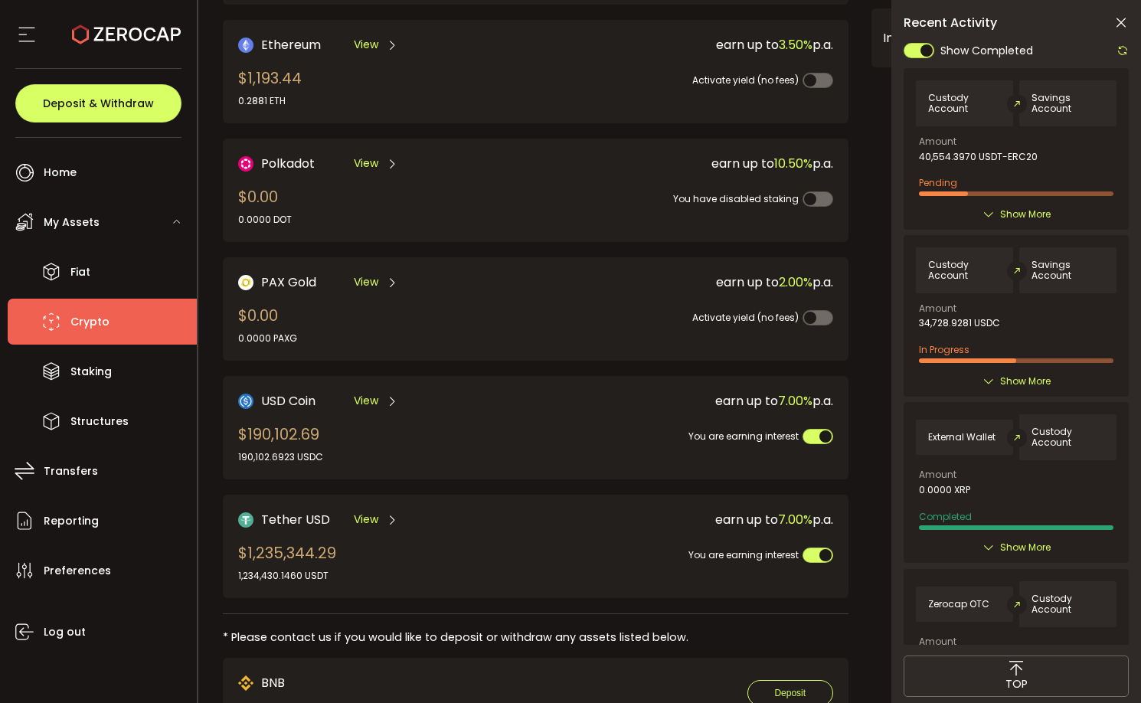
scroll to position [233, 0]
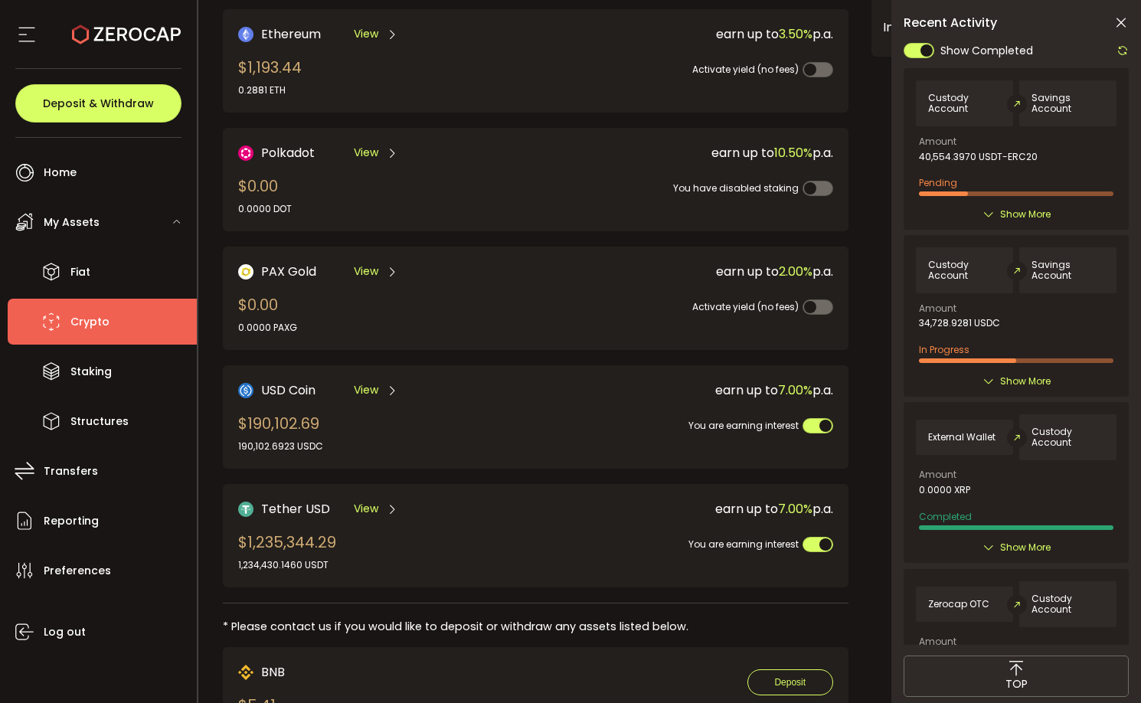
click at [297, 394] on span "USD Coin" at bounding box center [288, 390] width 54 height 19
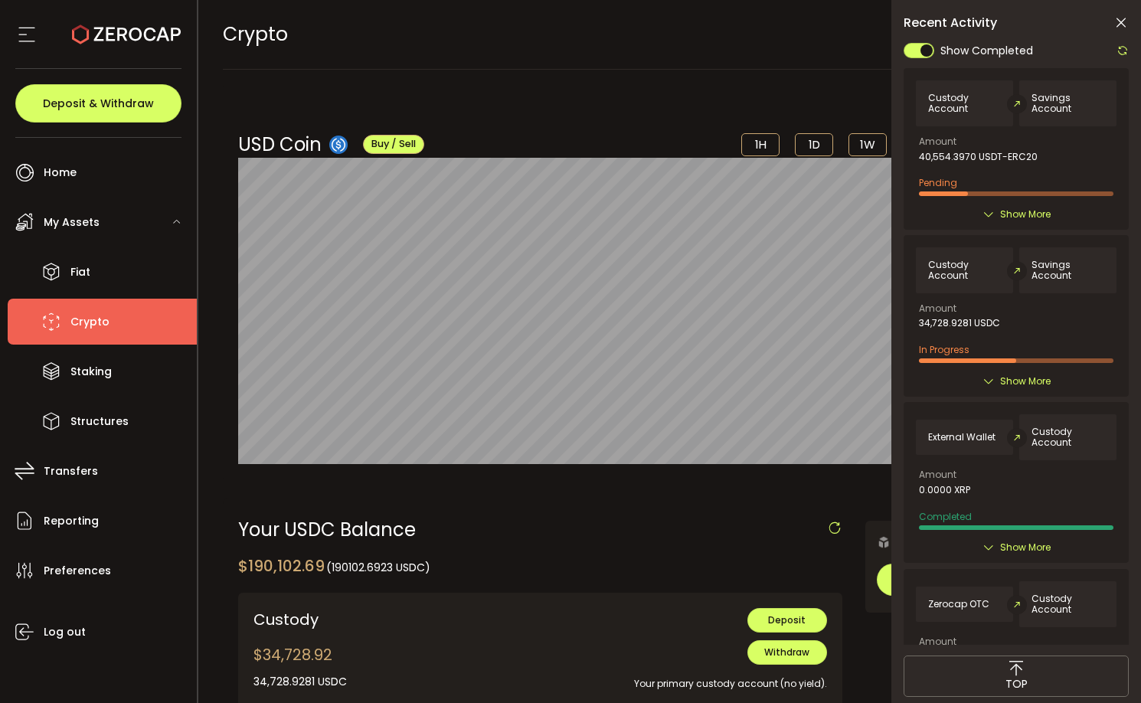
click at [92, 322] on span "Crypto" at bounding box center [89, 322] width 39 height 22
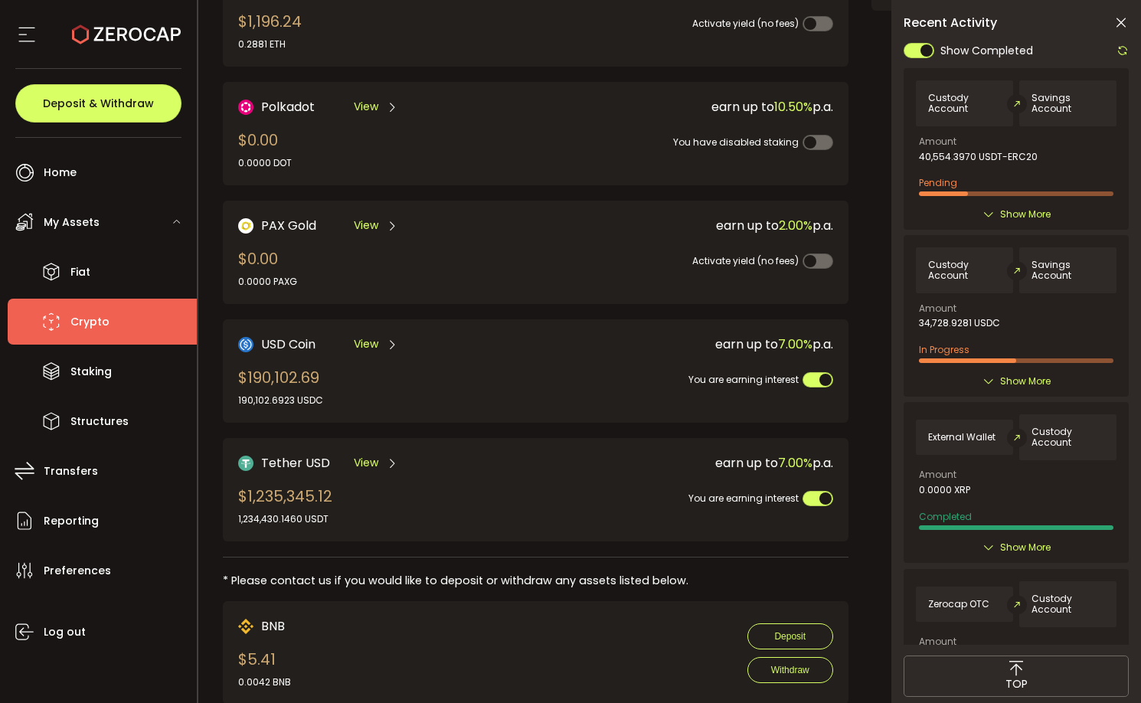
scroll to position [309, 0]
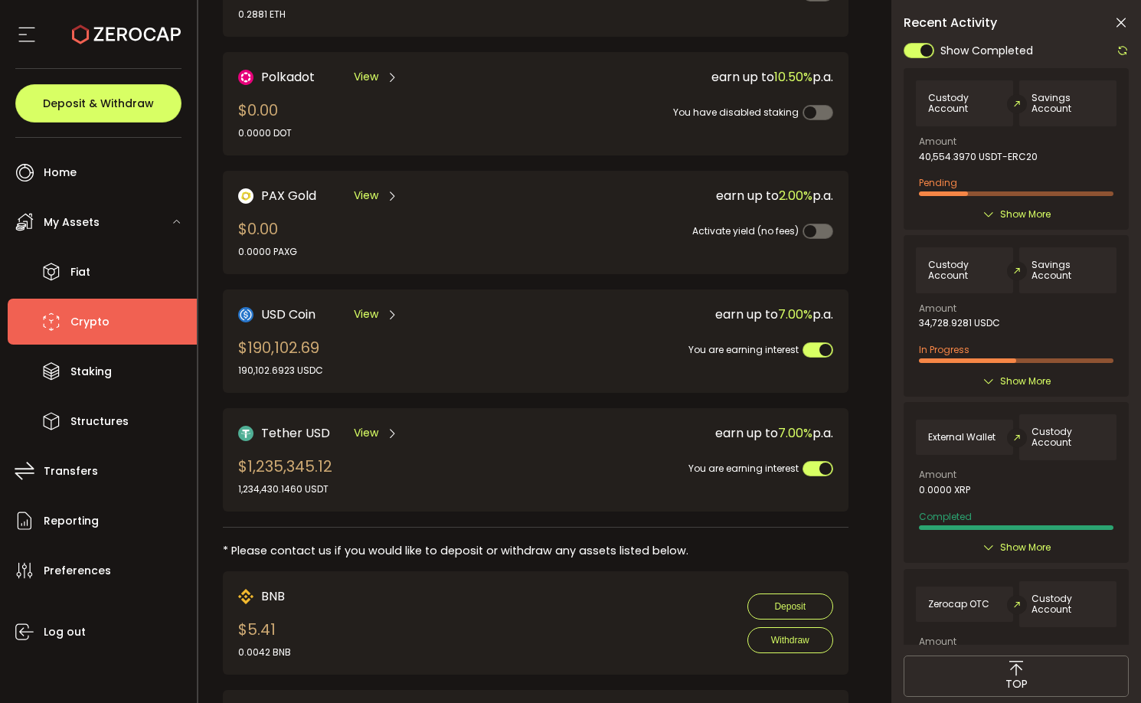
click at [302, 432] on span "Tether USD" at bounding box center [295, 432] width 69 height 19
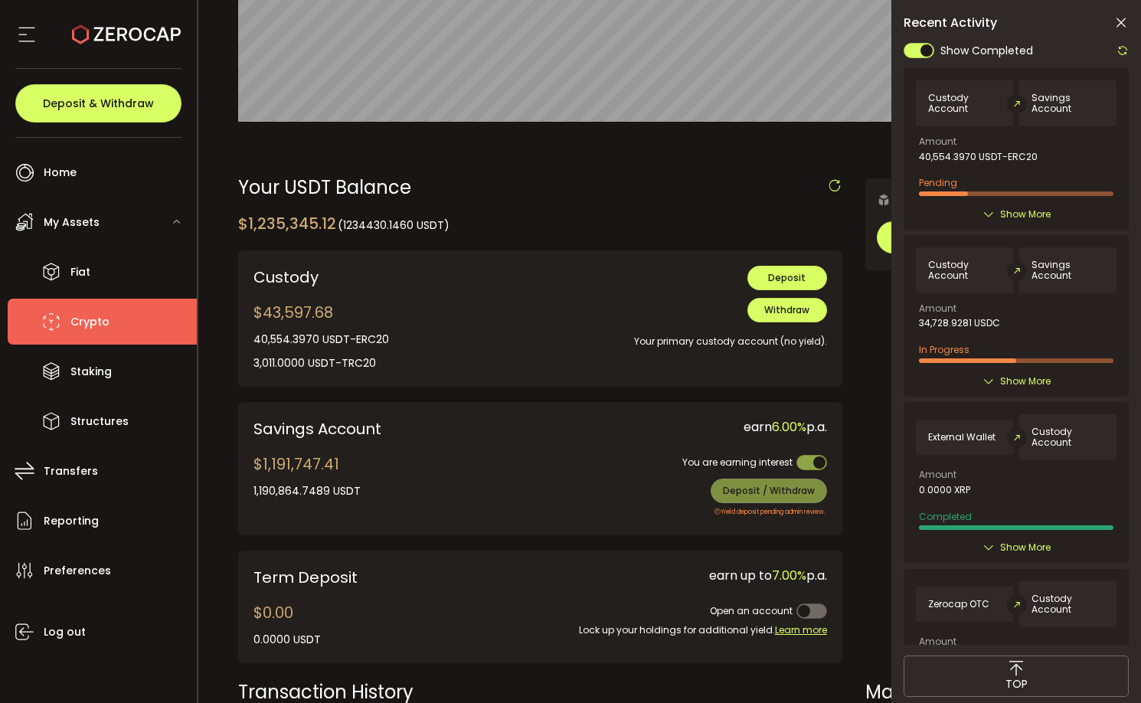
scroll to position [345, 0]
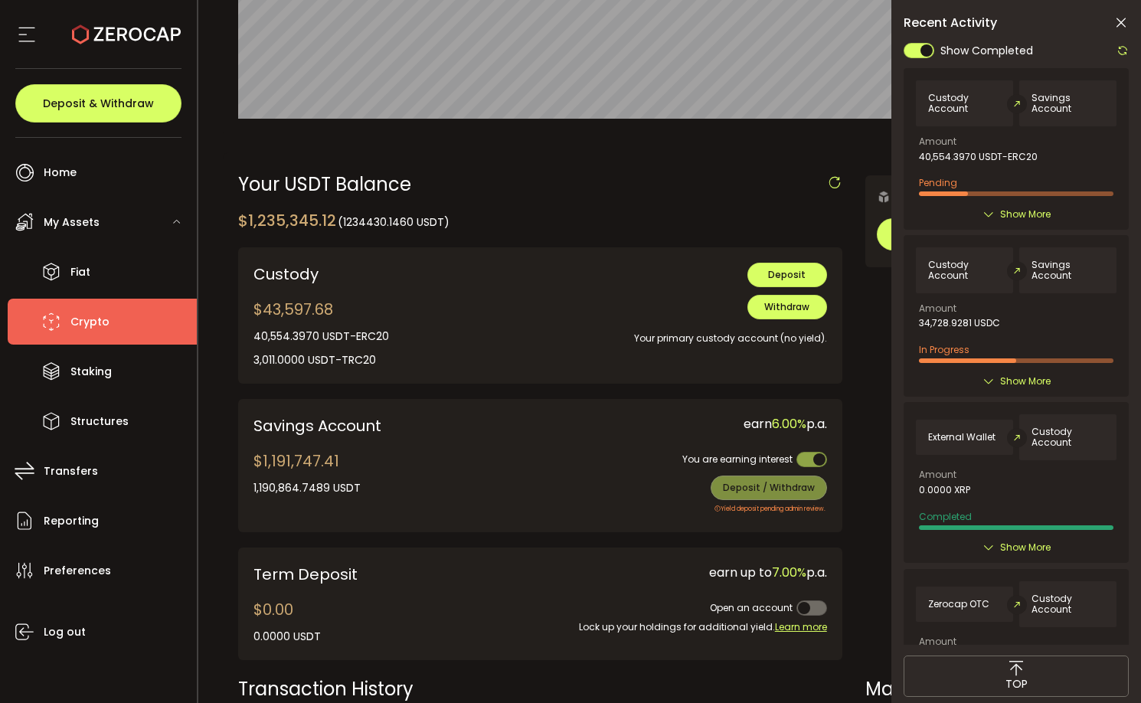
click at [1024, 214] on span "Show More" at bounding box center [1025, 214] width 51 height 15
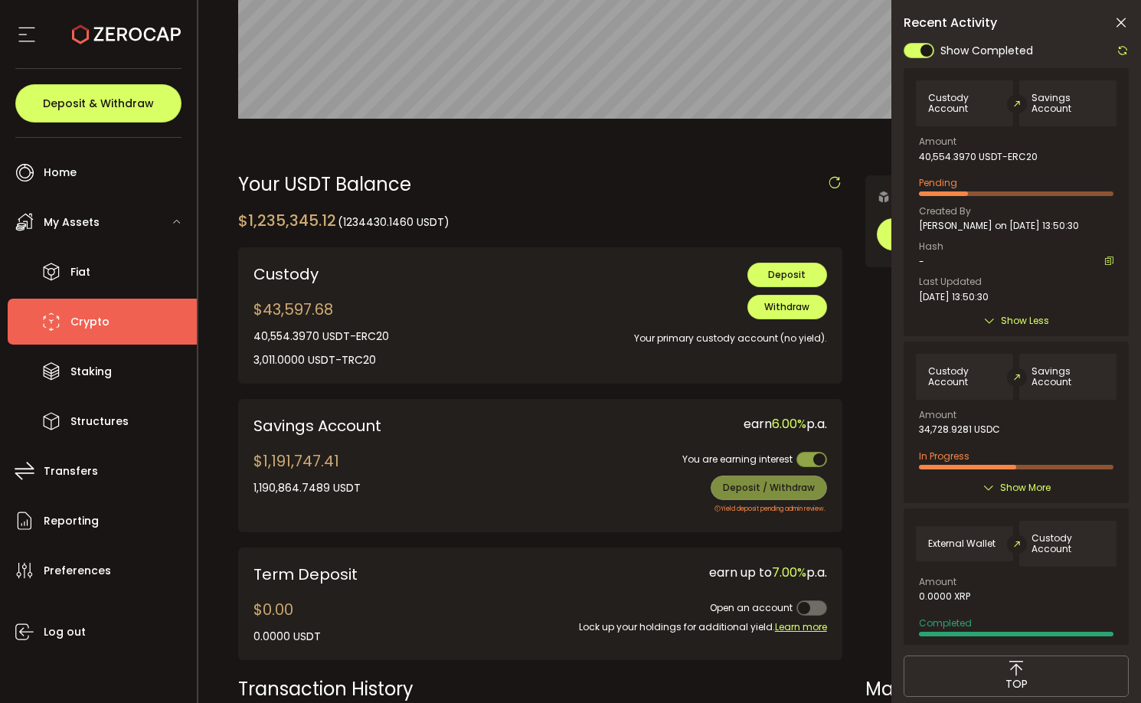
click at [988, 322] on icon at bounding box center [989, 321] width 12 height 12
click at [1010, 322] on span "Show Less" at bounding box center [1025, 320] width 48 height 15
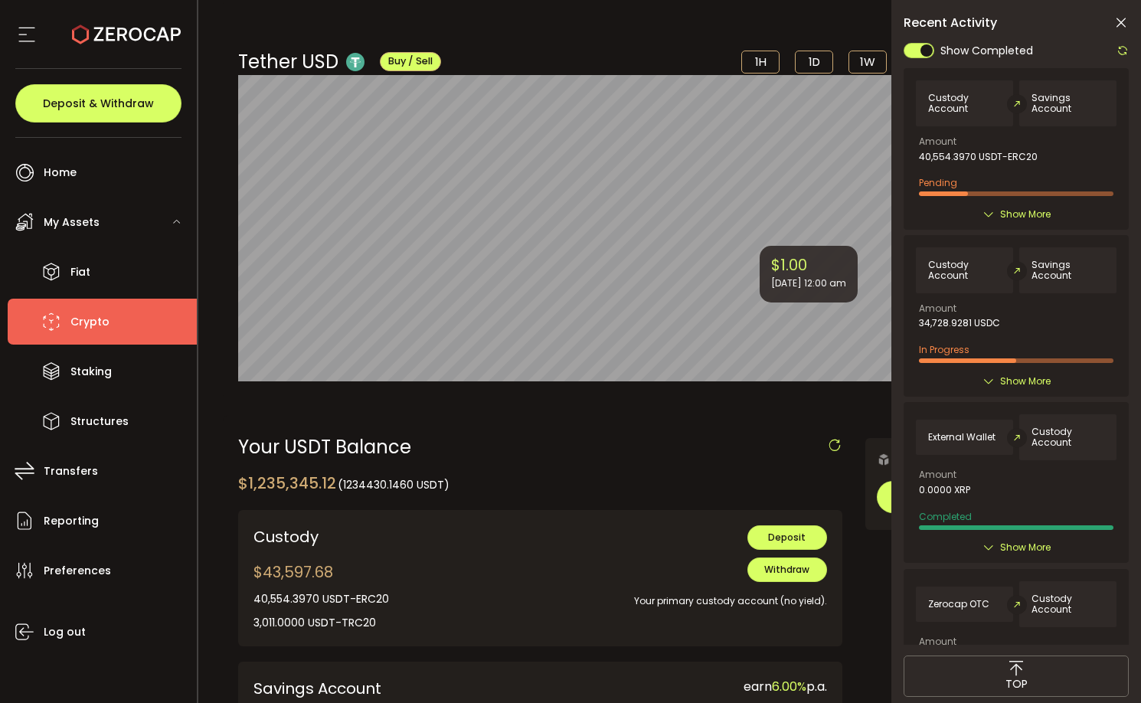
scroll to position [60, 0]
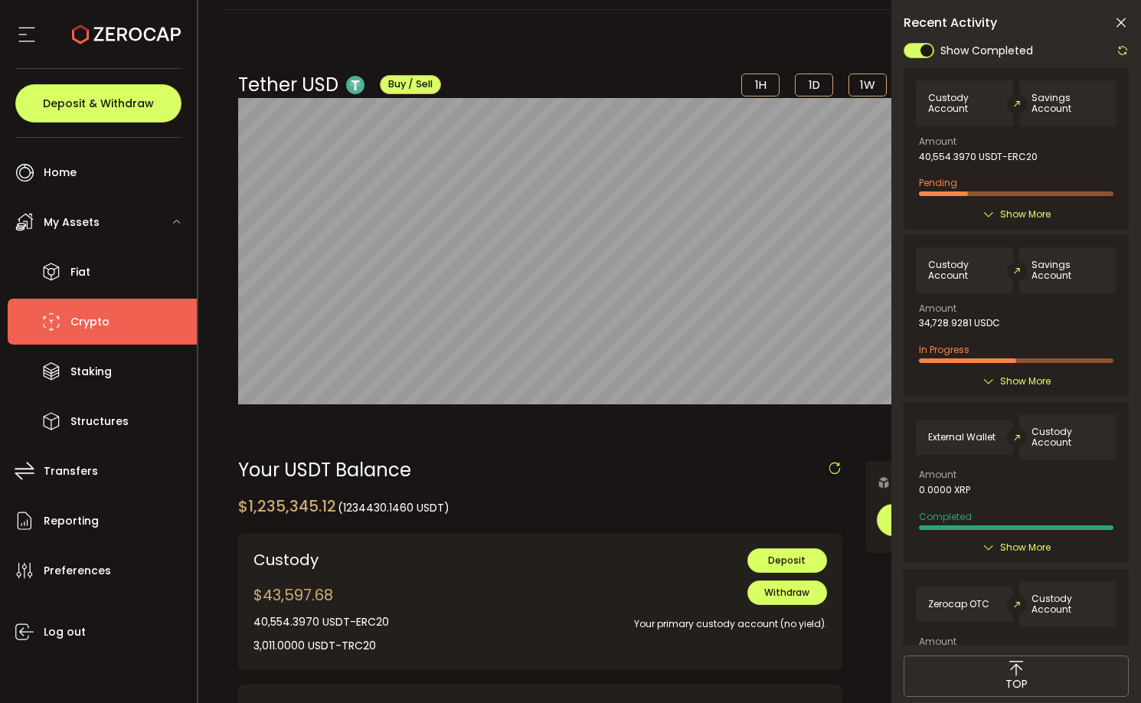
click at [1123, 23] on icon at bounding box center [1120, 22] width 15 height 15
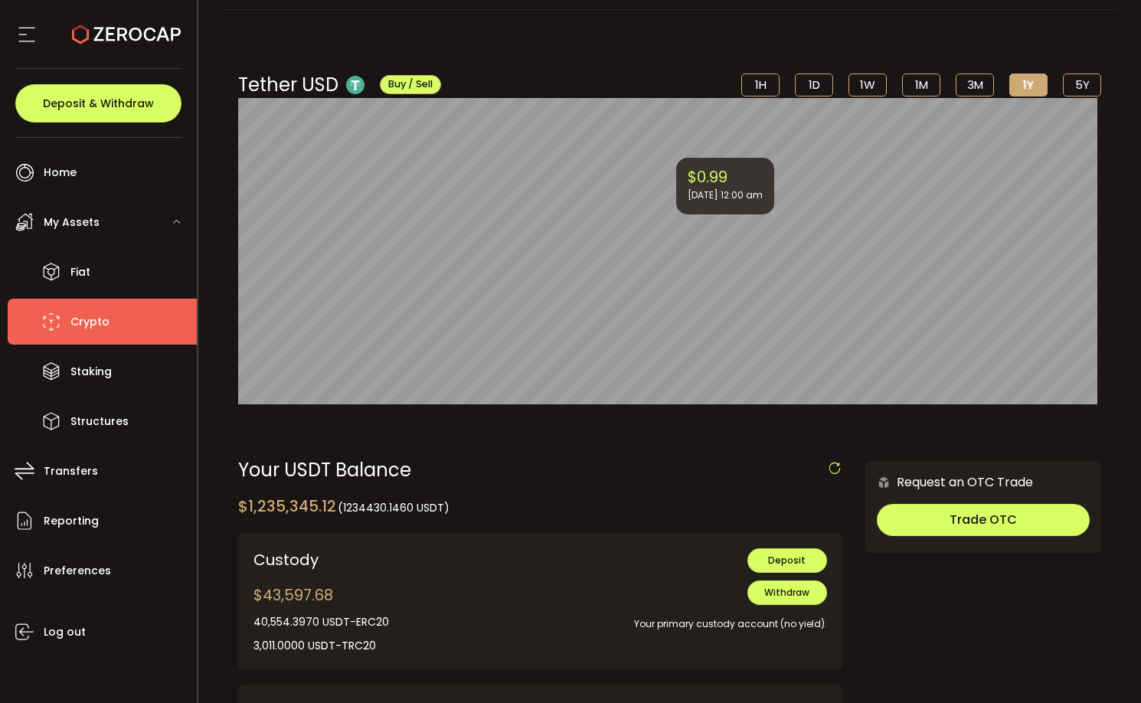
scroll to position [0, 0]
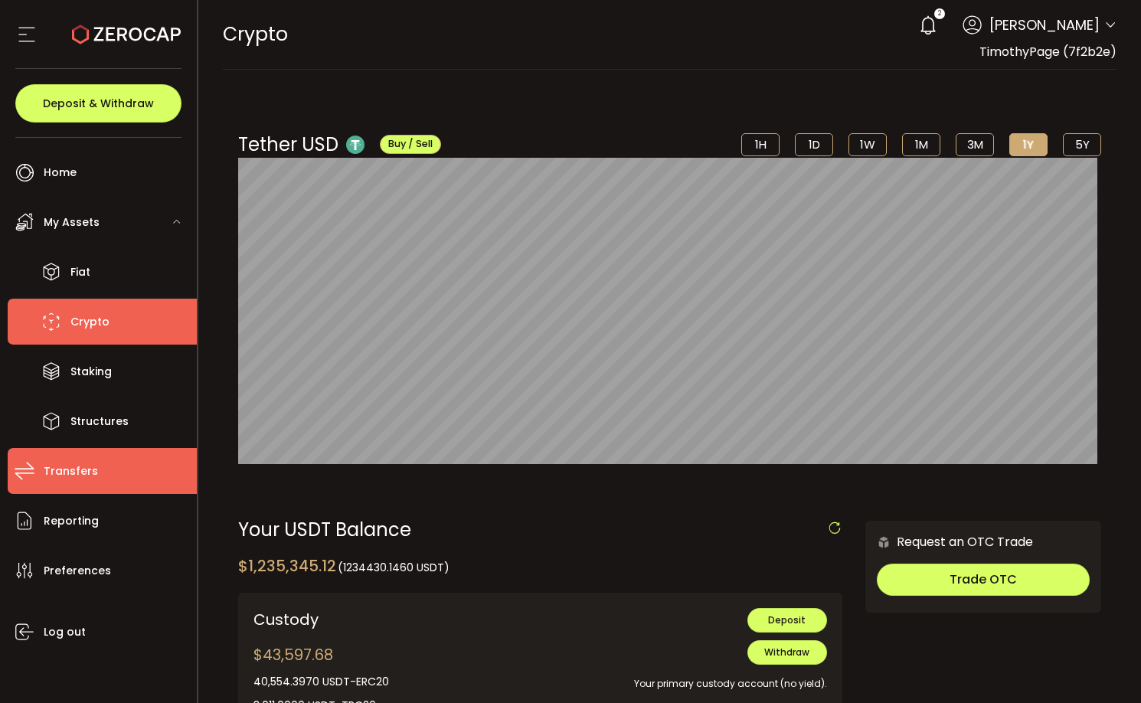
click at [86, 471] on span "Transfers" at bounding box center [71, 471] width 54 height 22
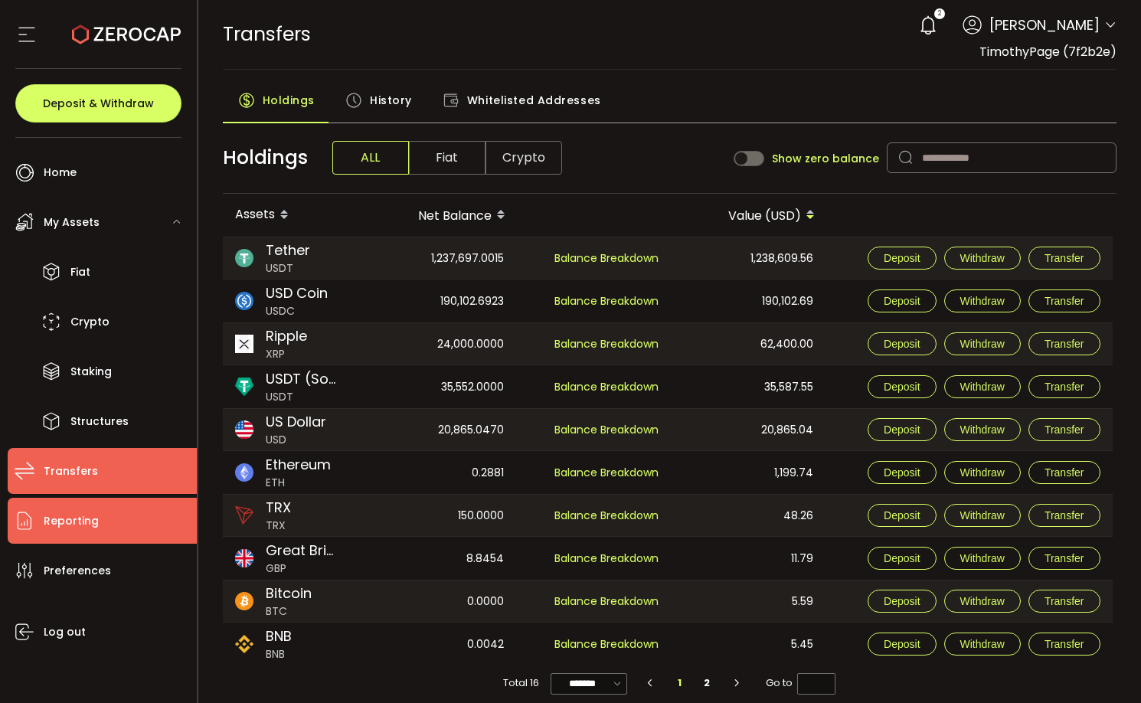
click at [87, 526] on span "Reporting" at bounding box center [71, 521] width 55 height 22
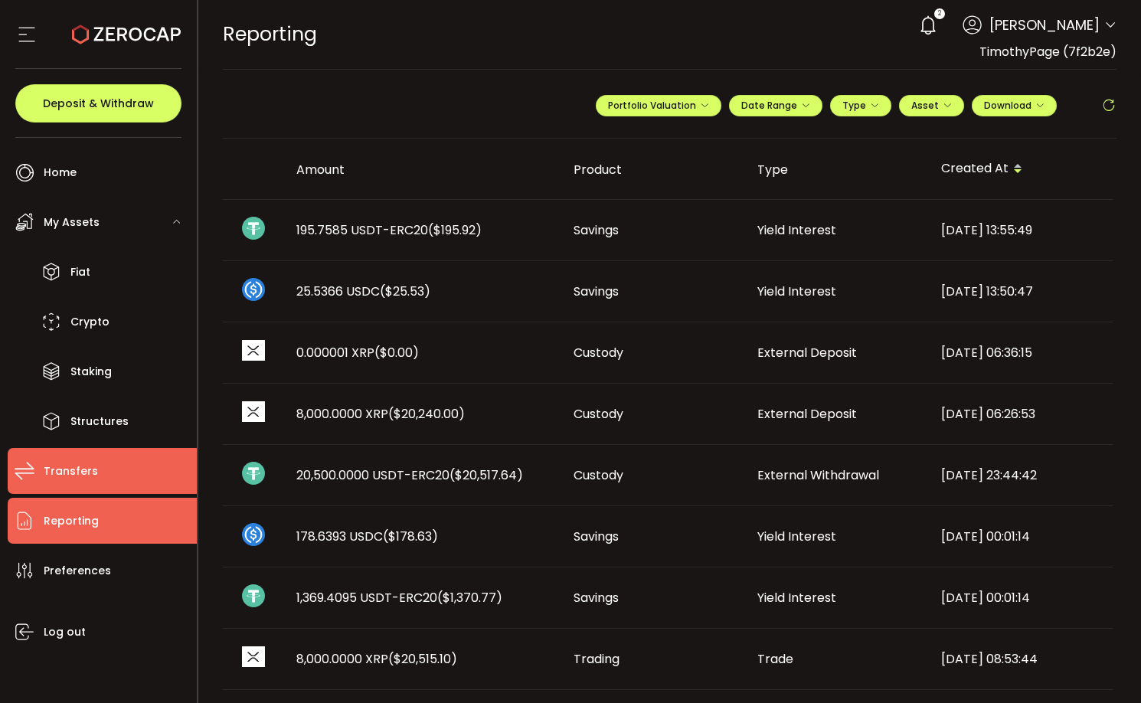
click at [77, 472] on span "Transfers" at bounding box center [71, 471] width 54 height 22
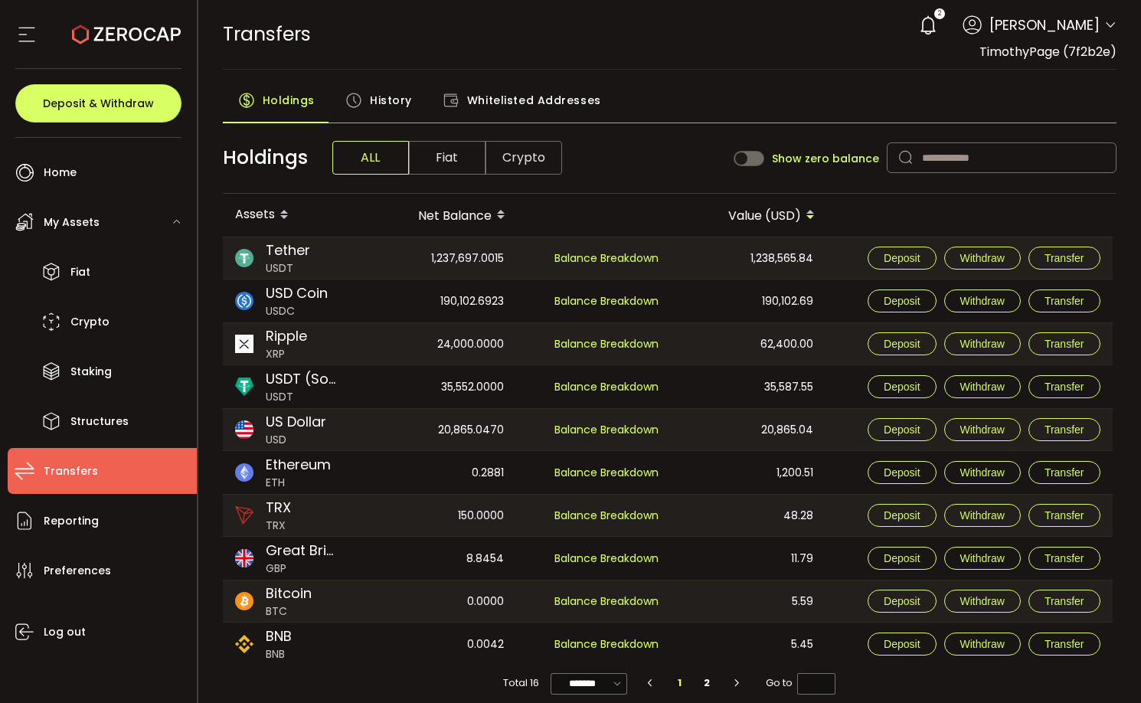
click at [84, 221] on span "My Assets" at bounding box center [72, 222] width 56 height 22
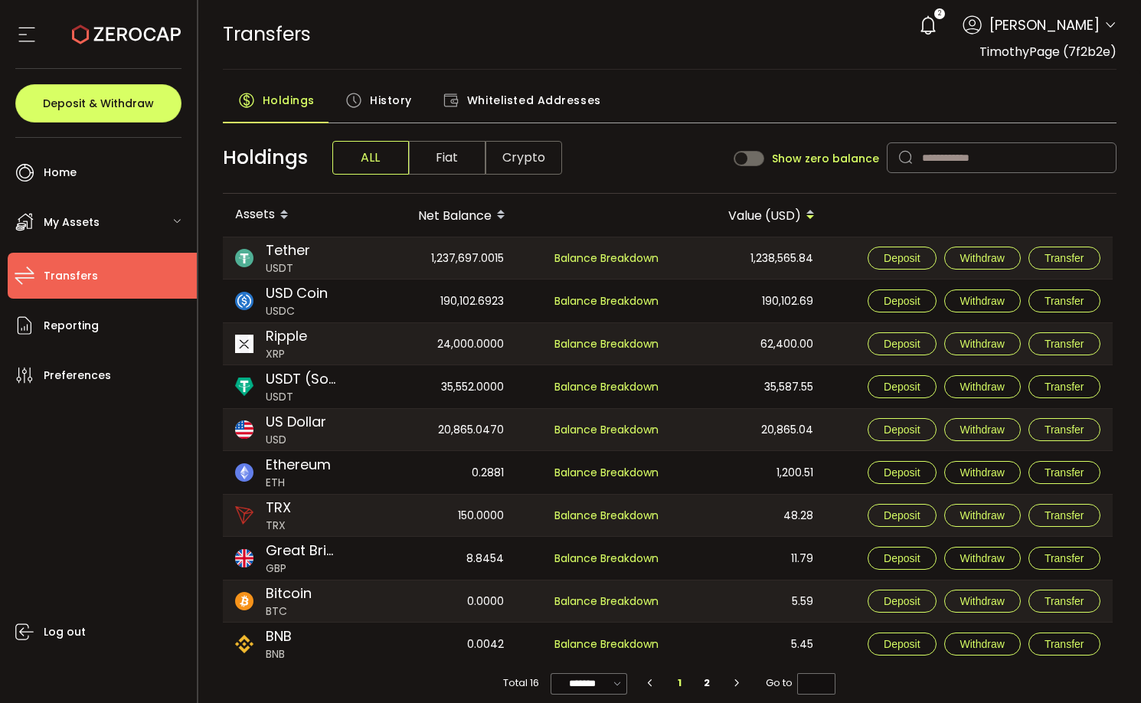
click at [168, 221] on div "My Assets" at bounding box center [102, 222] width 189 height 46
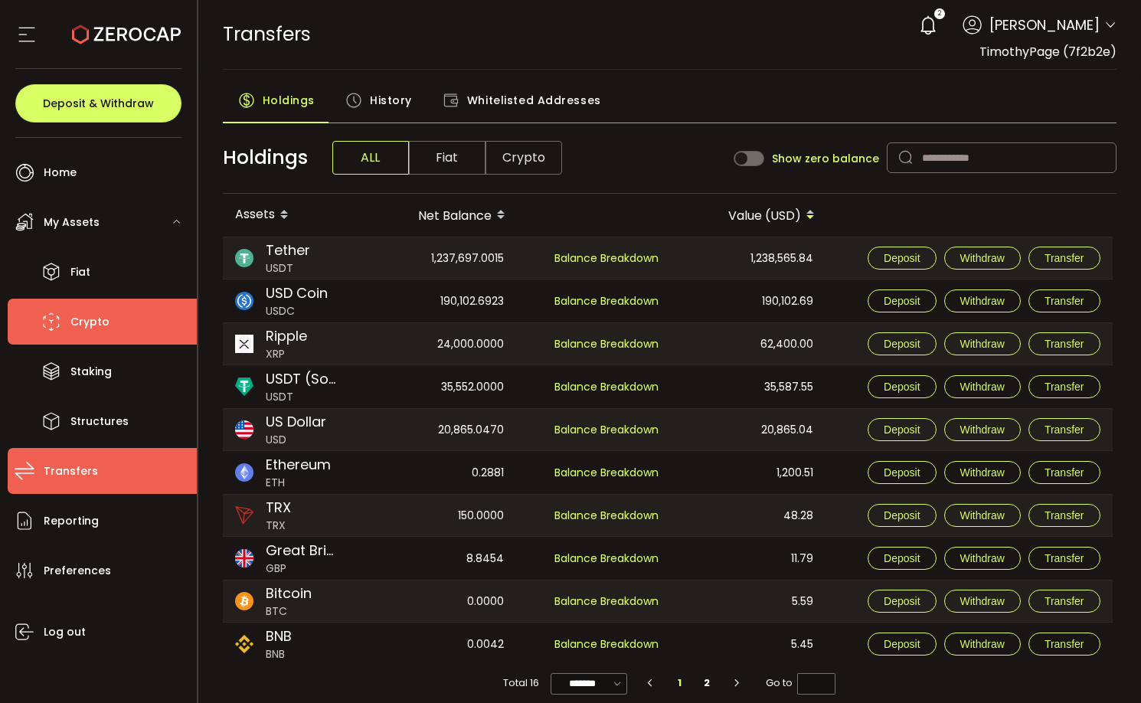
click at [97, 321] on span "Crypto" at bounding box center [89, 322] width 39 height 22
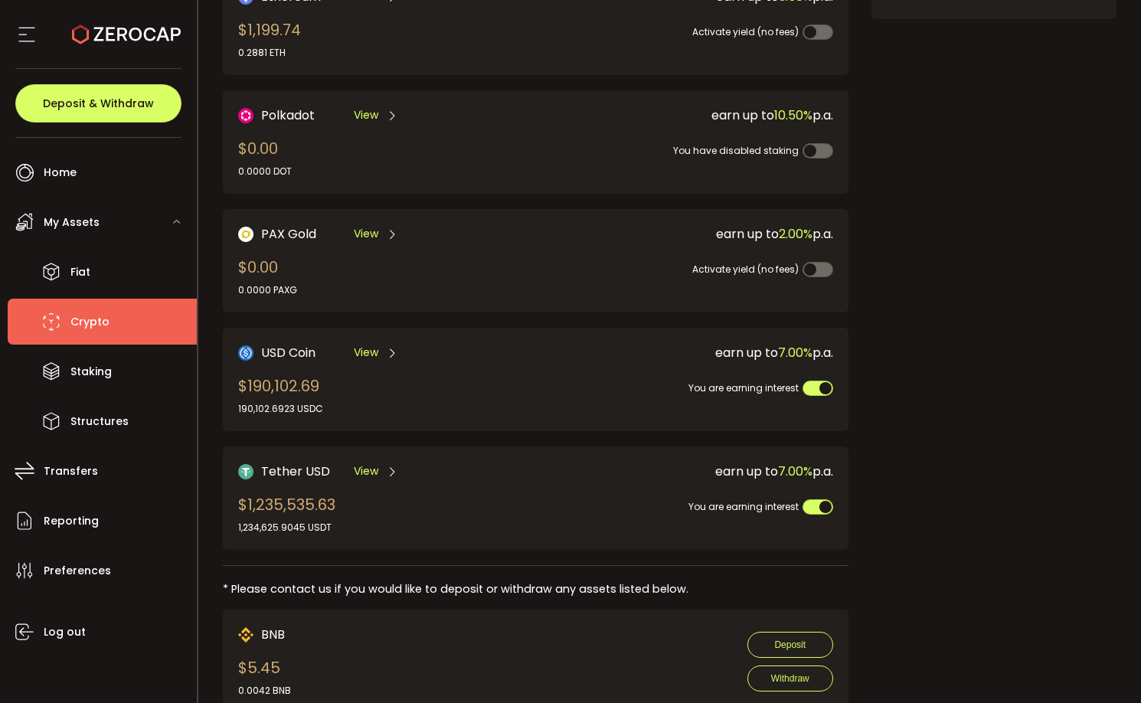
scroll to position [289, 0]
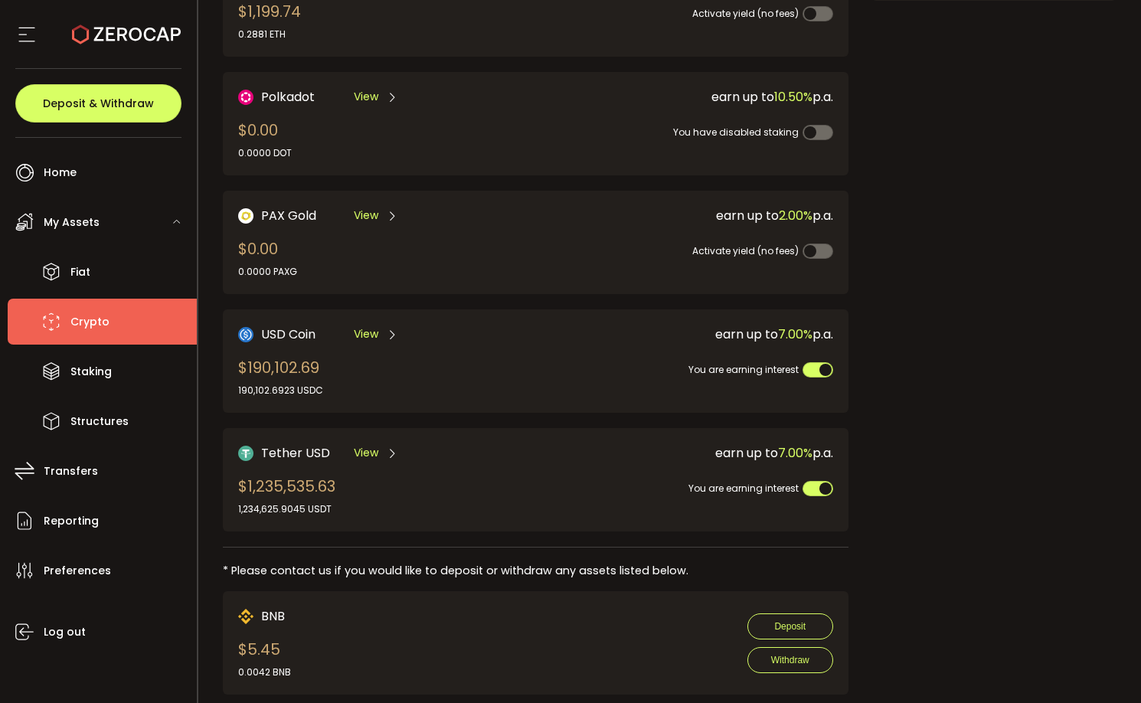
click at [449, 485] on div "Tether USD View $1,235,535.63 1,234,625.9045 USDT" at bounding box center [372, 479] width 268 height 73
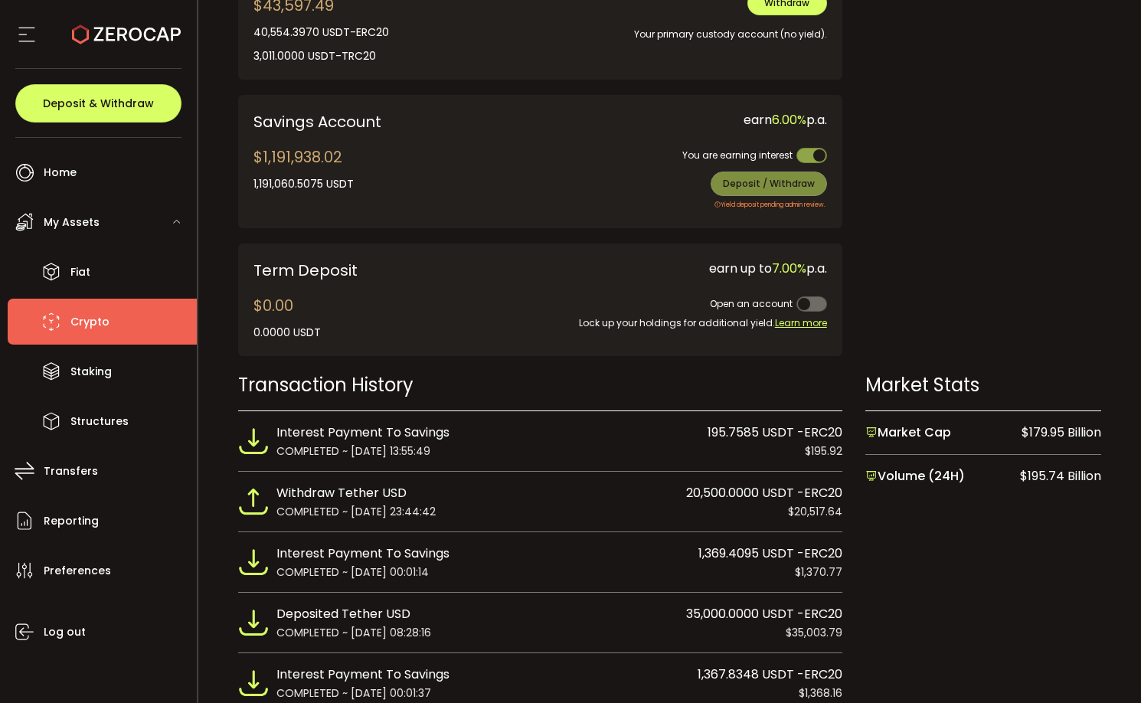
scroll to position [654, 0]
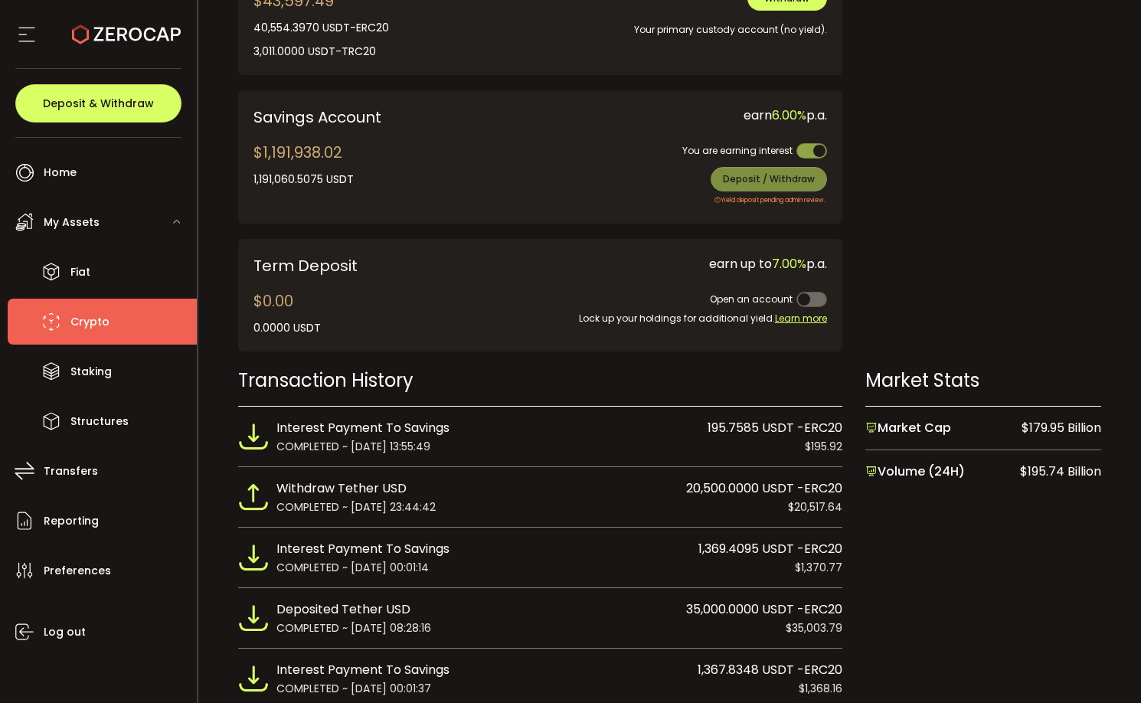
click at [83, 323] on span "Crypto" at bounding box center [89, 322] width 39 height 22
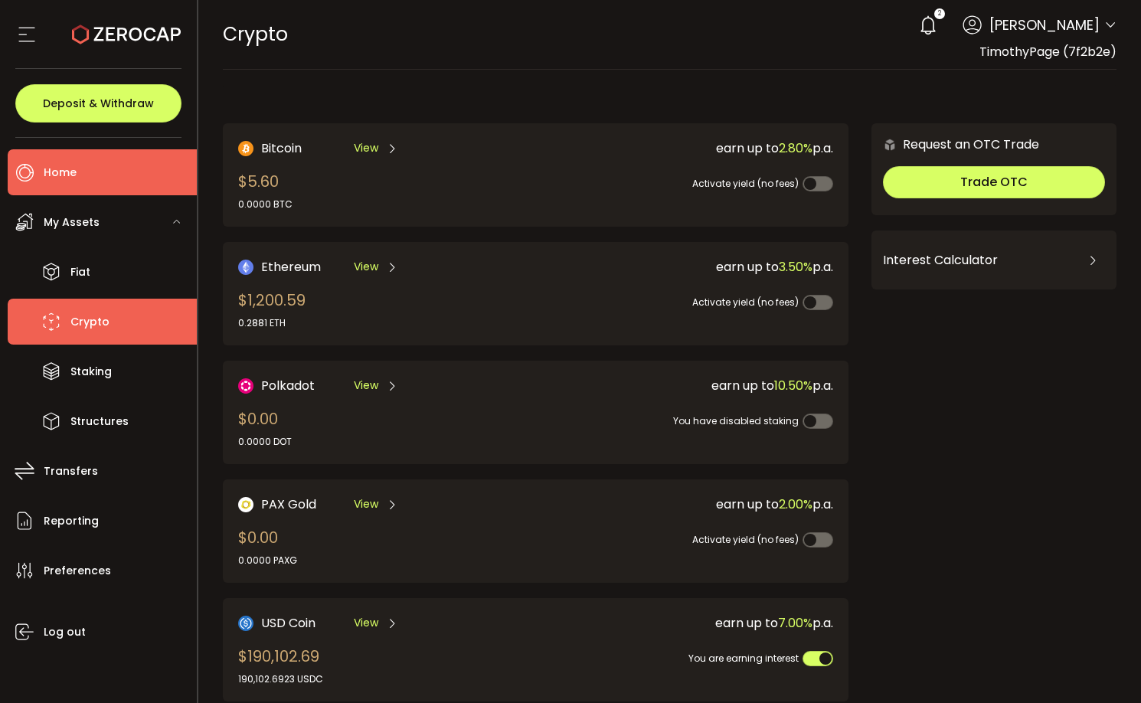
click at [67, 176] on span "Home" at bounding box center [60, 173] width 33 height 22
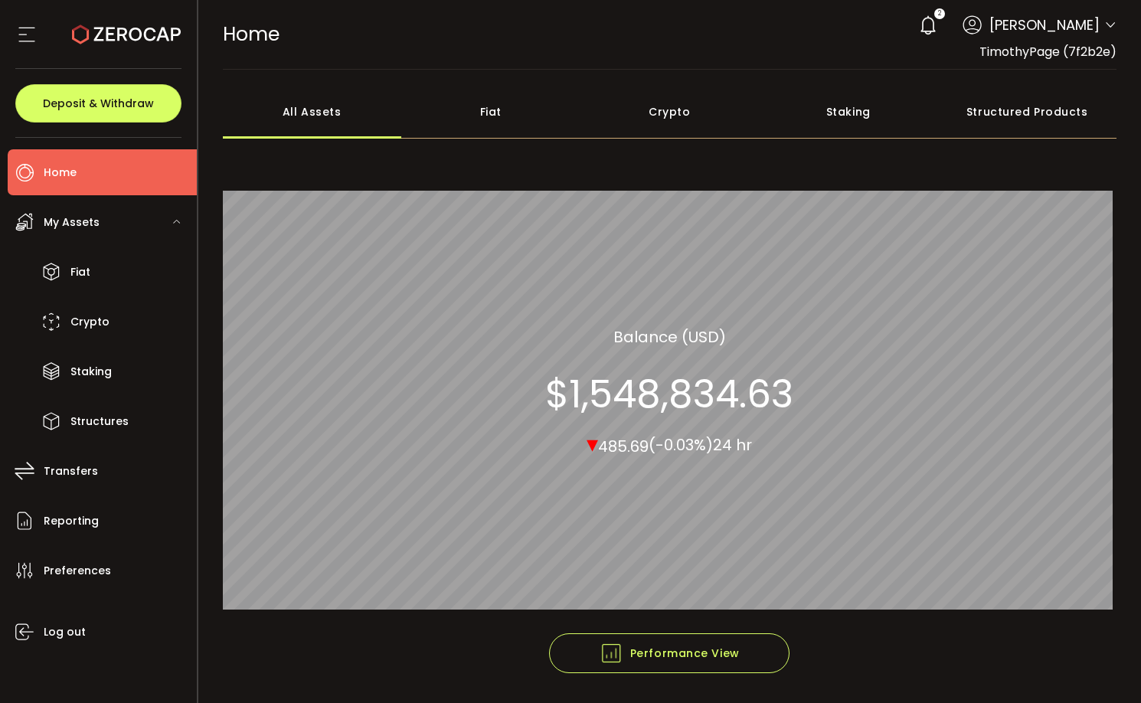
scroll to position [51, 0]
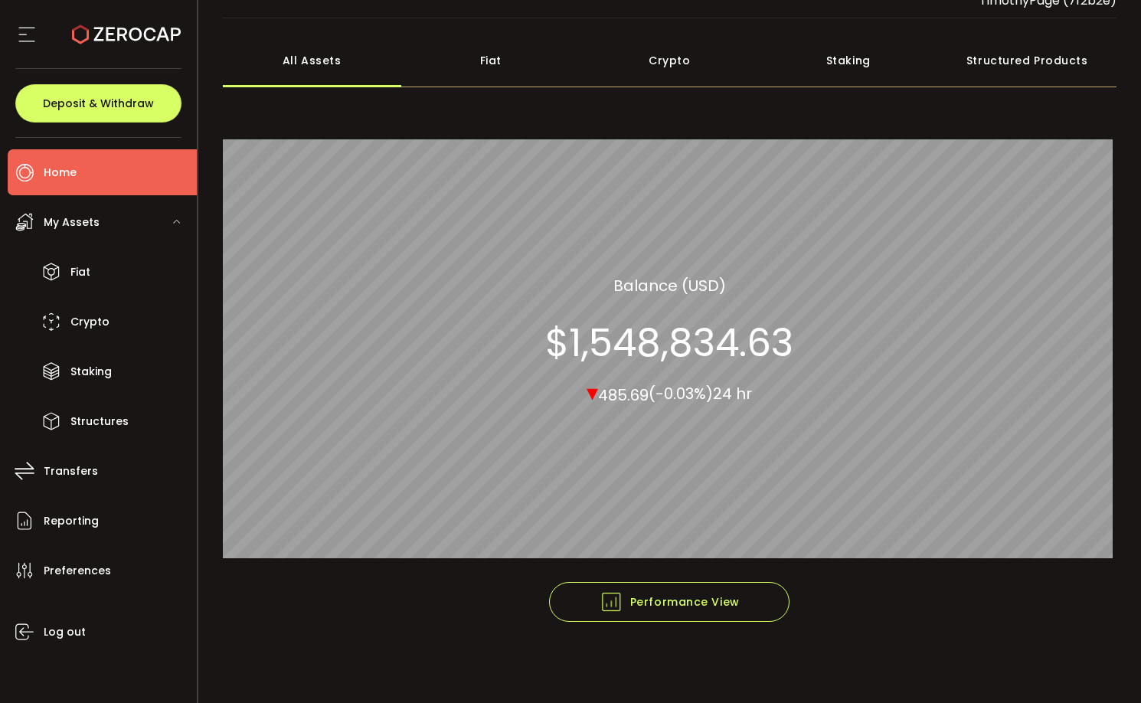
click at [668, 62] on div "Crypto" at bounding box center [669, 61] width 179 height 54
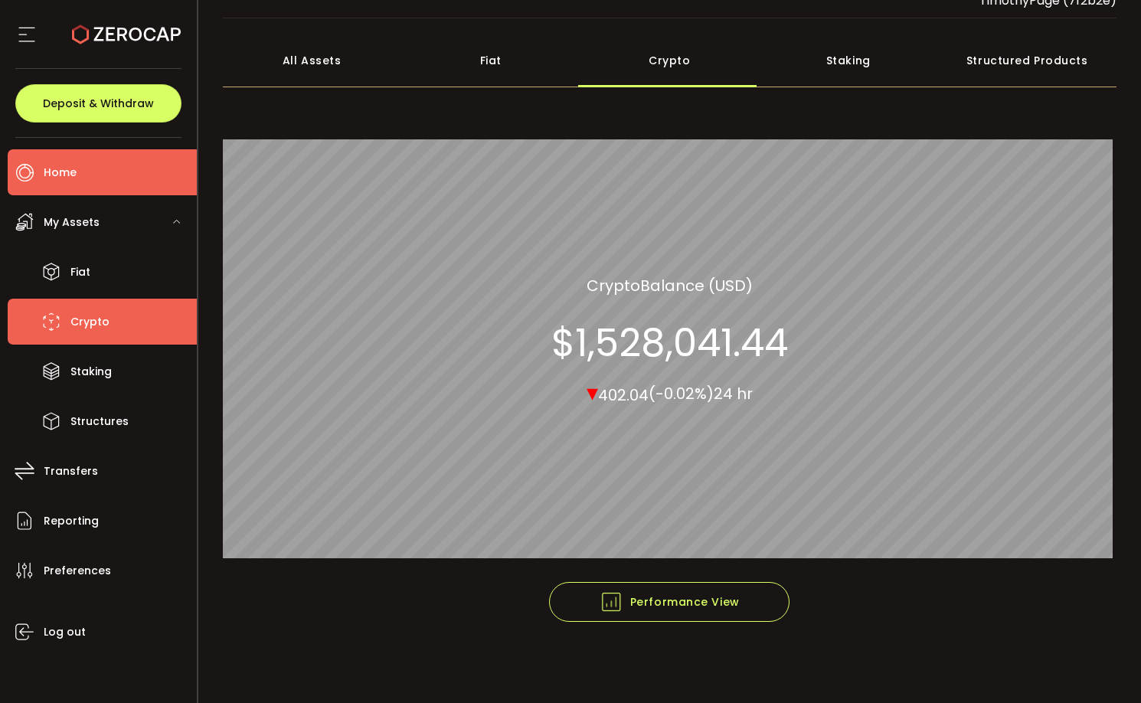
click at [95, 322] on span "Crypto" at bounding box center [89, 322] width 39 height 22
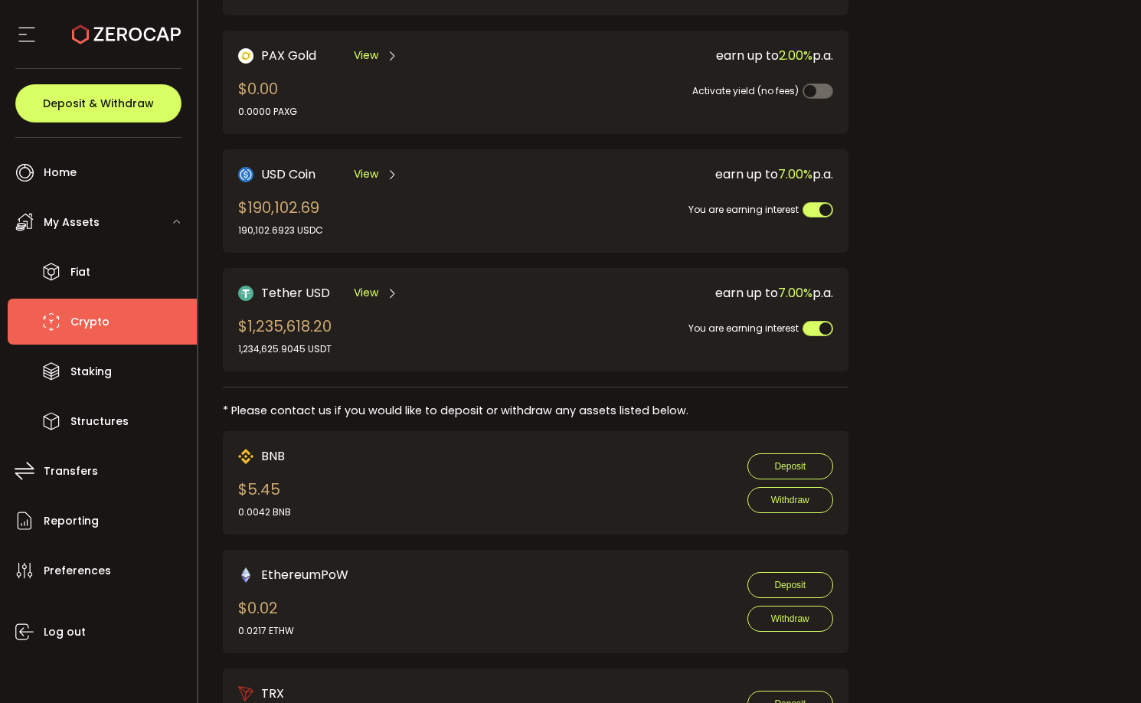
scroll to position [449, 0]
click at [293, 294] on span "Tether USD" at bounding box center [295, 292] width 69 height 19
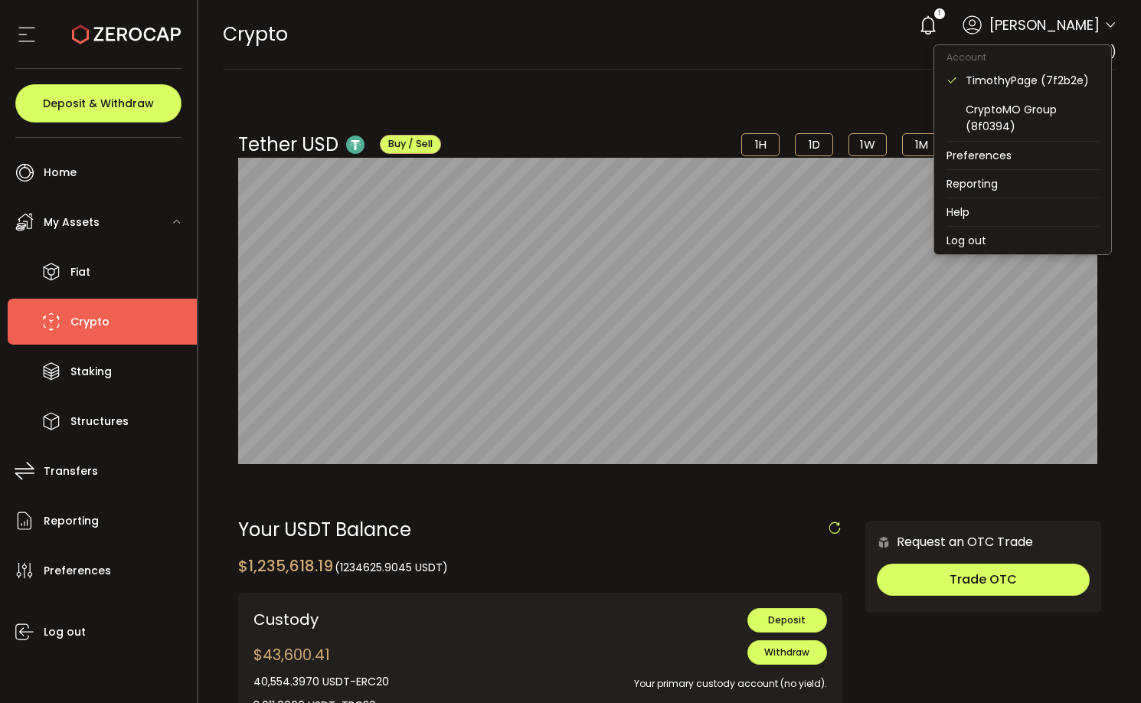
click at [1104, 23] on icon at bounding box center [1110, 25] width 12 height 12
click at [981, 243] on li "Log out" at bounding box center [1022, 241] width 177 height 28
